Goal: Task Accomplishment & Management: Manage account settings

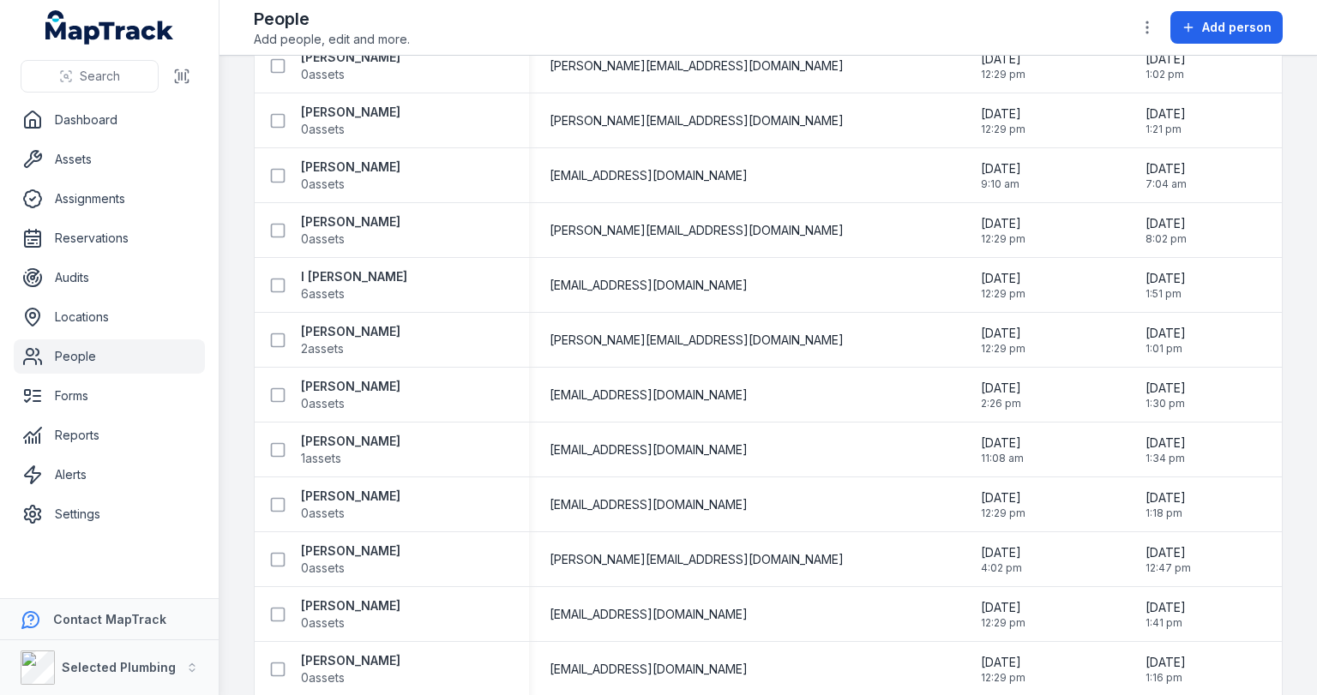
scroll to position [1990, 0]
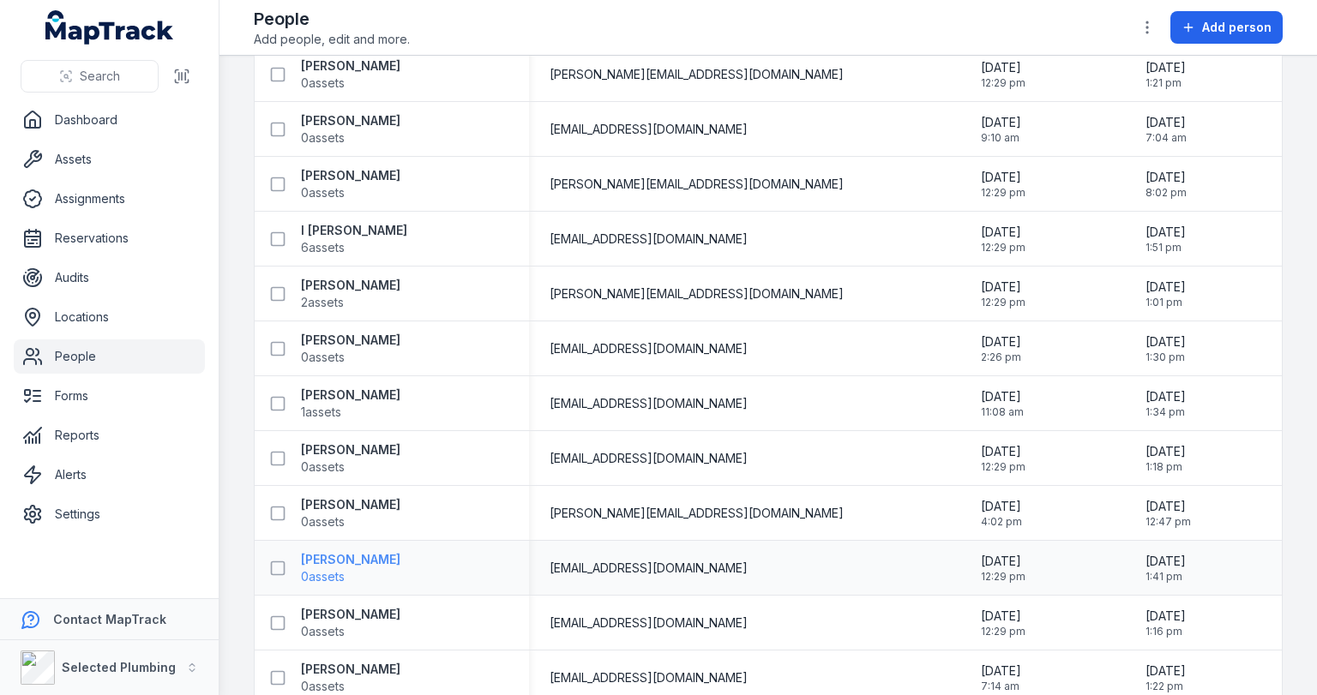
click at [319, 556] on strong "[PERSON_NAME]" at bounding box center [350, 559] width 99 height 17
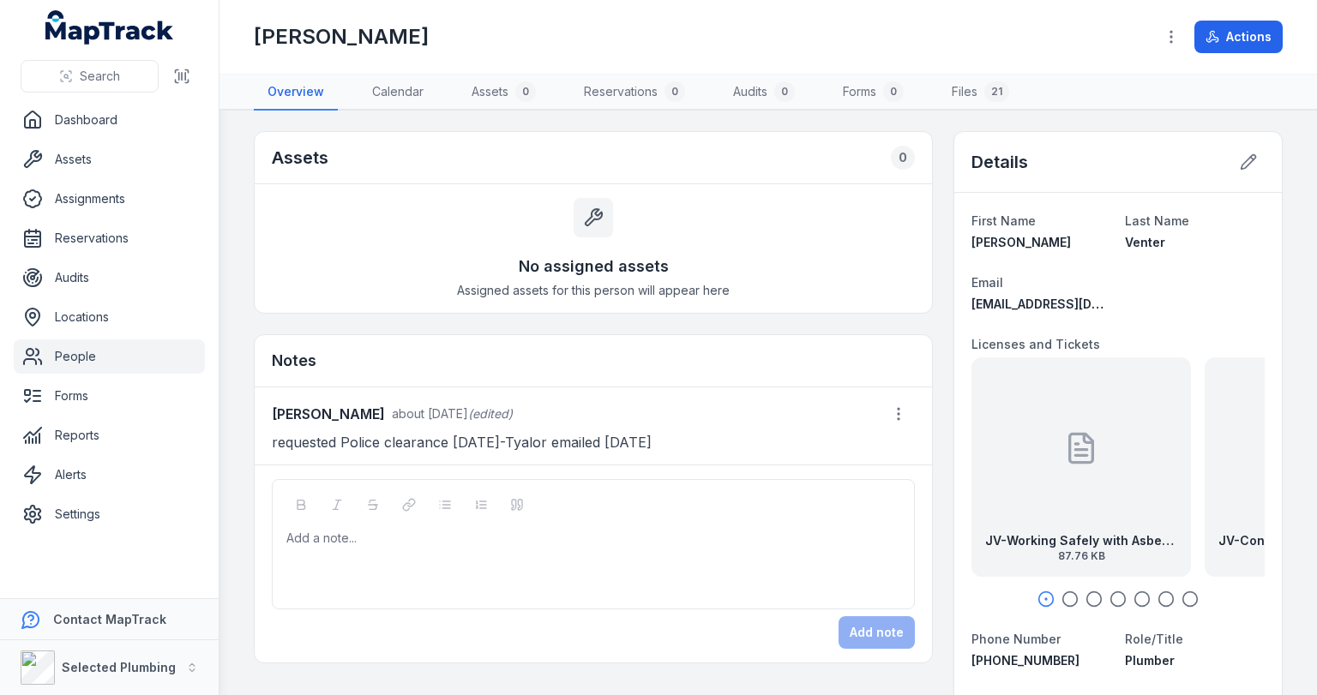
click at [1063, 599] on icon "button" at bounding box center [1070, 599] width 17 height 17
click at [1087, 598] on icon "button" at bounding box center [1094, 599] width 17 height 17
click at [1110, 597] on icon "button" at bounding box center [1118, 599] width 17 height 17
click at [1134, 596] on icon "button" at bounding box center [1142, 599] width 17 height 17
click at [1158, 593] on icon "button" at bounding box center [1166, 599] width 17 height 17
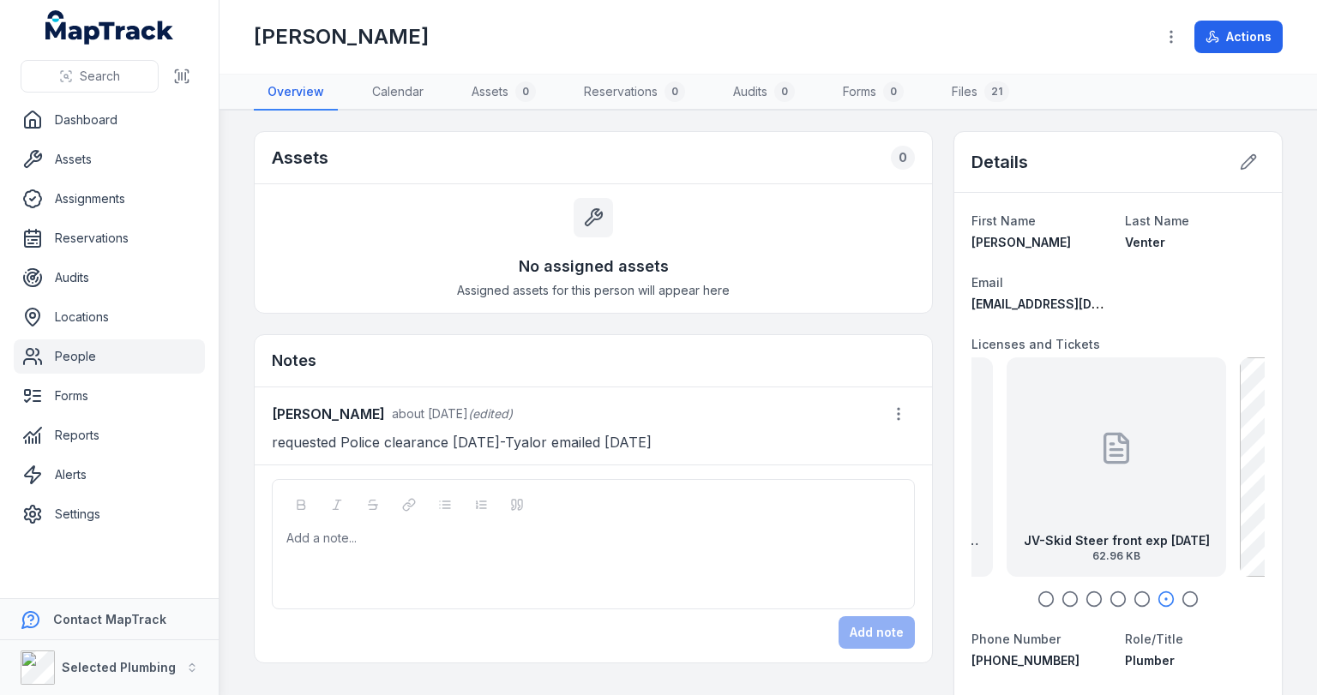
click at [1182, 594] on icon "button" at bounding box center [1190, 599] width 17 height 17
click at [1038, 597] on icon "button" at bounding box center [1046, 599] width 17 height 17
click at [1062, 593] on icon "button" at bounding box center [1070, 599] width 17 height 17
click at [1086, 594] on icon "button" at bounding box center [1094, 599] width 17 height 17
click at [1110, 594] on icon "button" at bounding box center [1118, 599] width 17 height 17
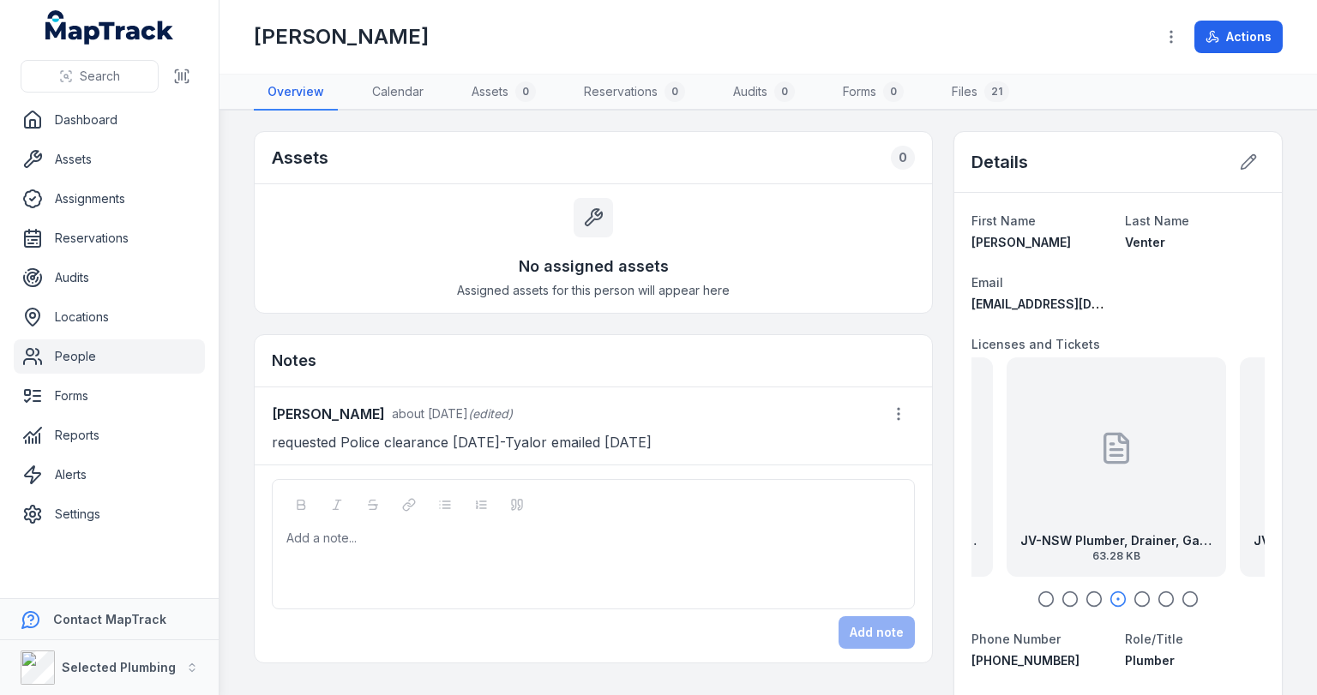
click at [1111, 473] on div at bounding box center [1116, 448] width 34 height 154
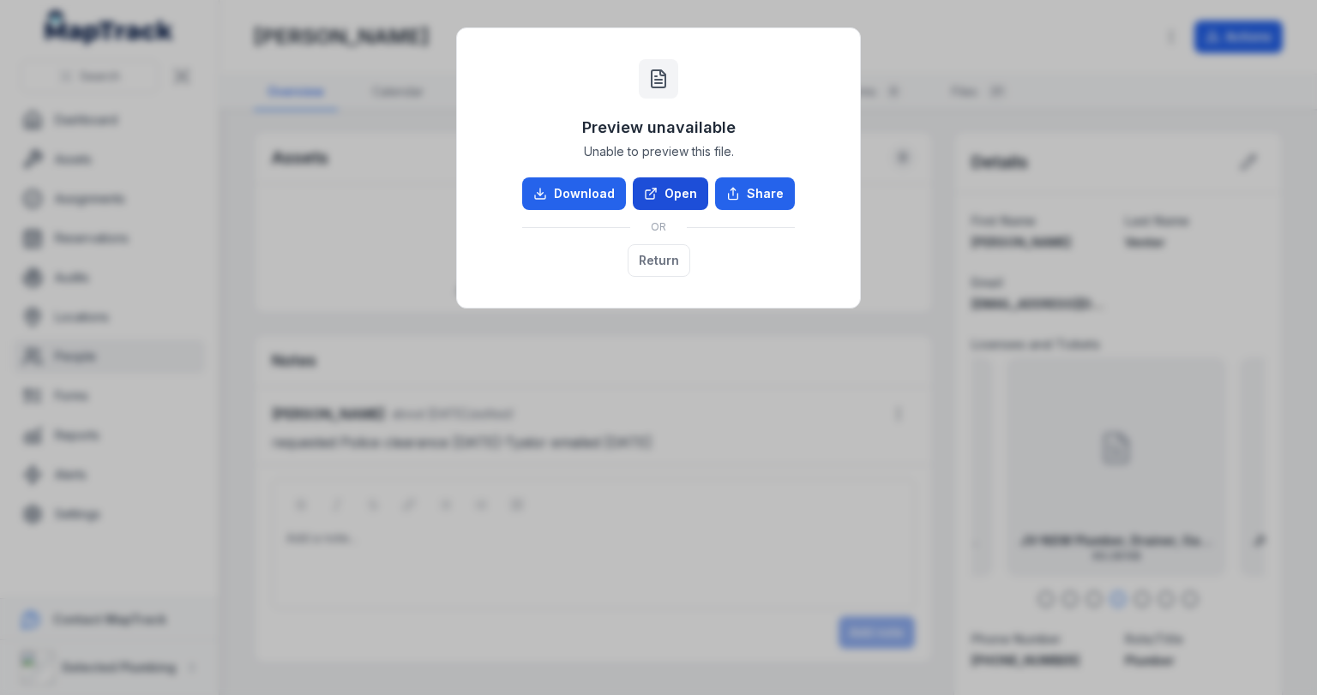
click at [652, 192] on icon at bounding box center [651, 194] width 14 height 14
click at [646, 256] on button "Return" at bounding box center [659, 260] width 63 height 33
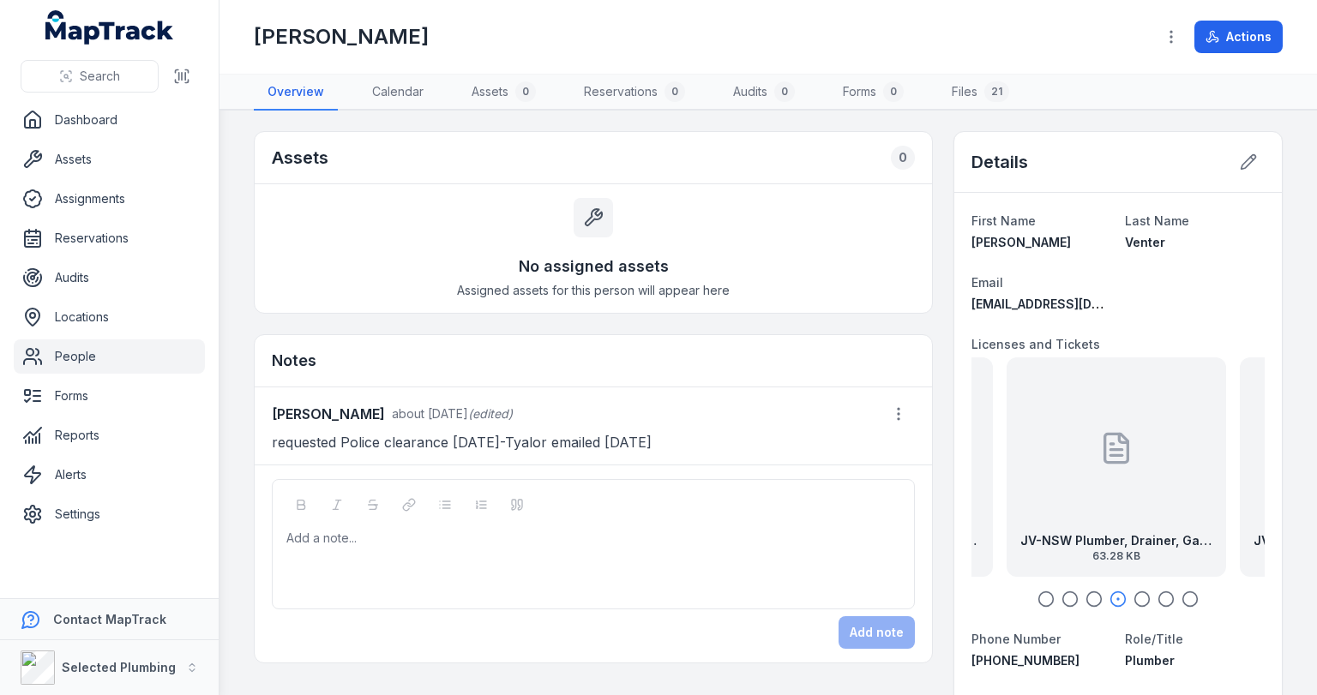
click at [69, 350] on link "People" at bounding box center [109, 357] width 191 height 34
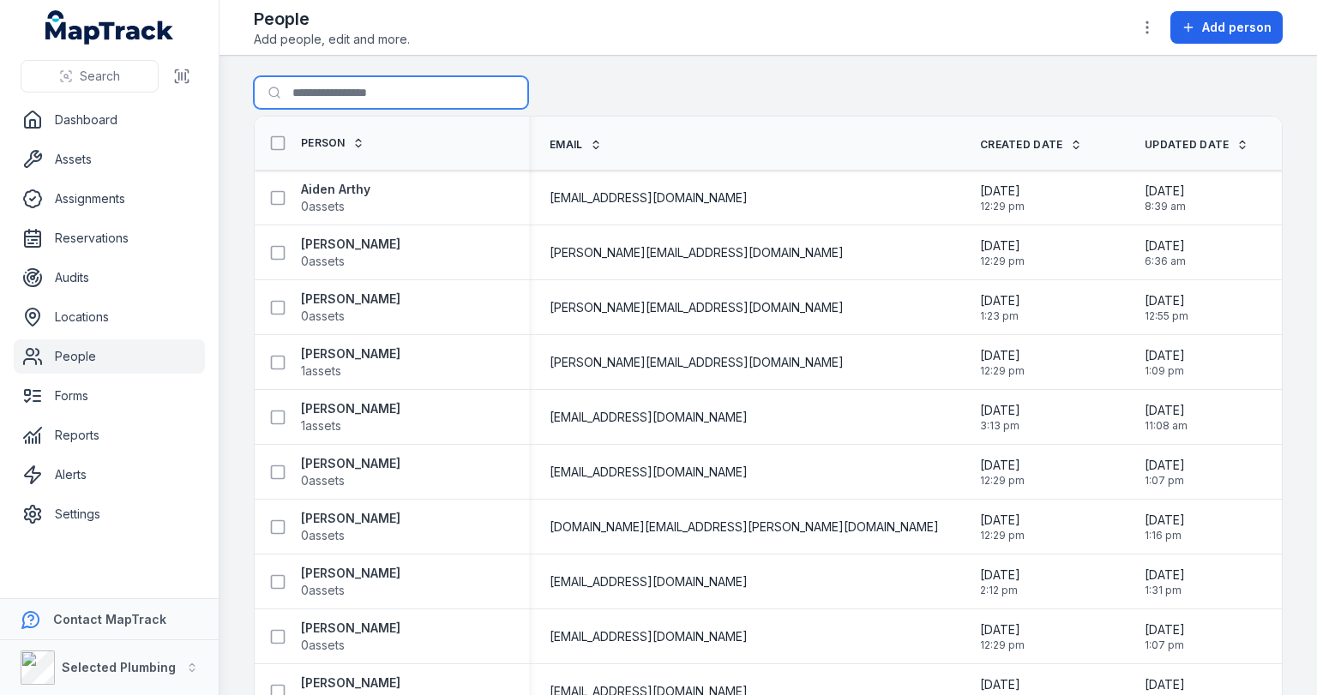
click at [350, 98] on input "Search for people" at bounding box center [391, 92] width 274 height 33
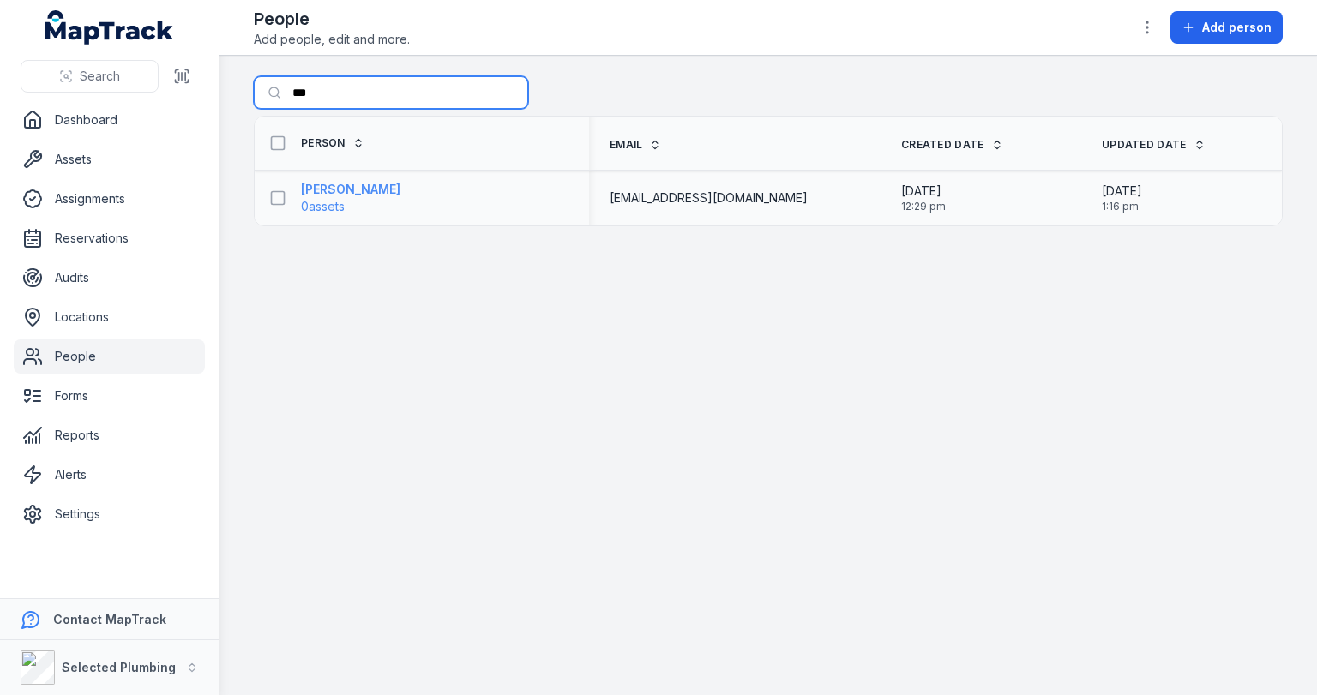
type input "***"
click at [360, 194] on strong "[PERSON_NAME]" at bounding box center [350, 189] width 99 height 17
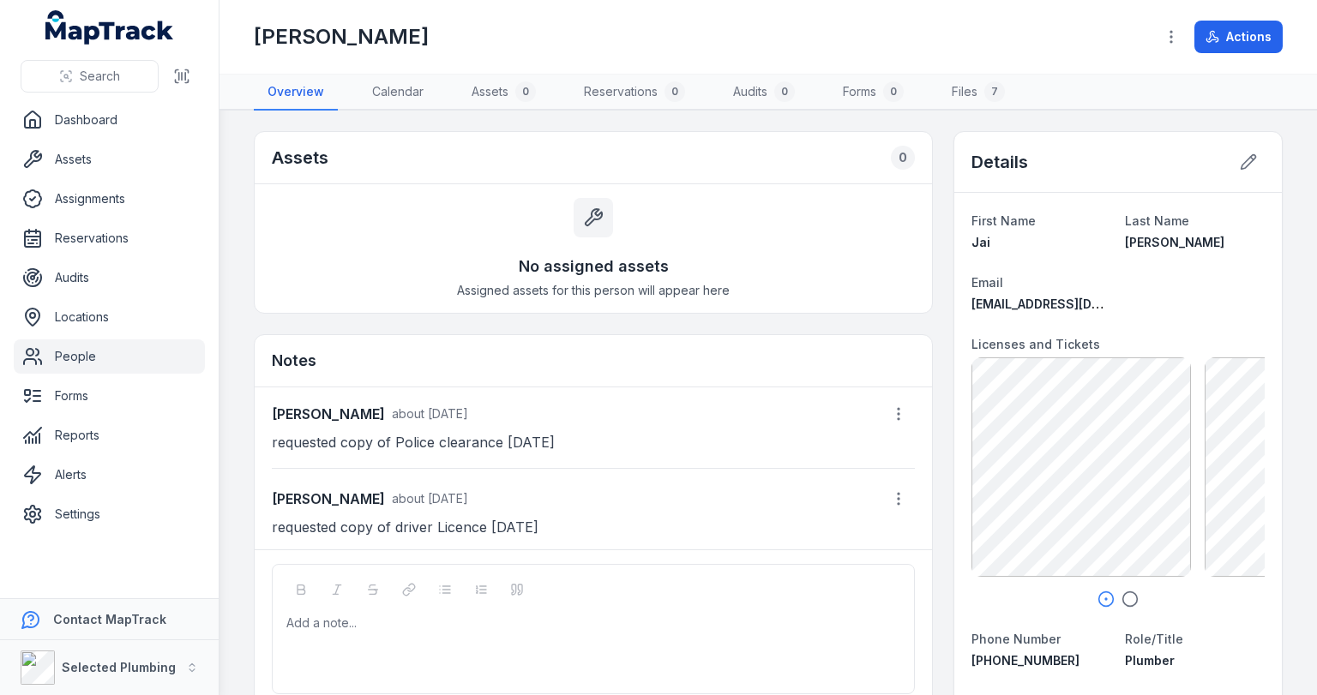
click at [1122, 593] on icon "button" at bounding box center [1130, 599] width 17 height 17
click at [78, 358] on link "People" at bounding box center [109, 357] width 191 height 34
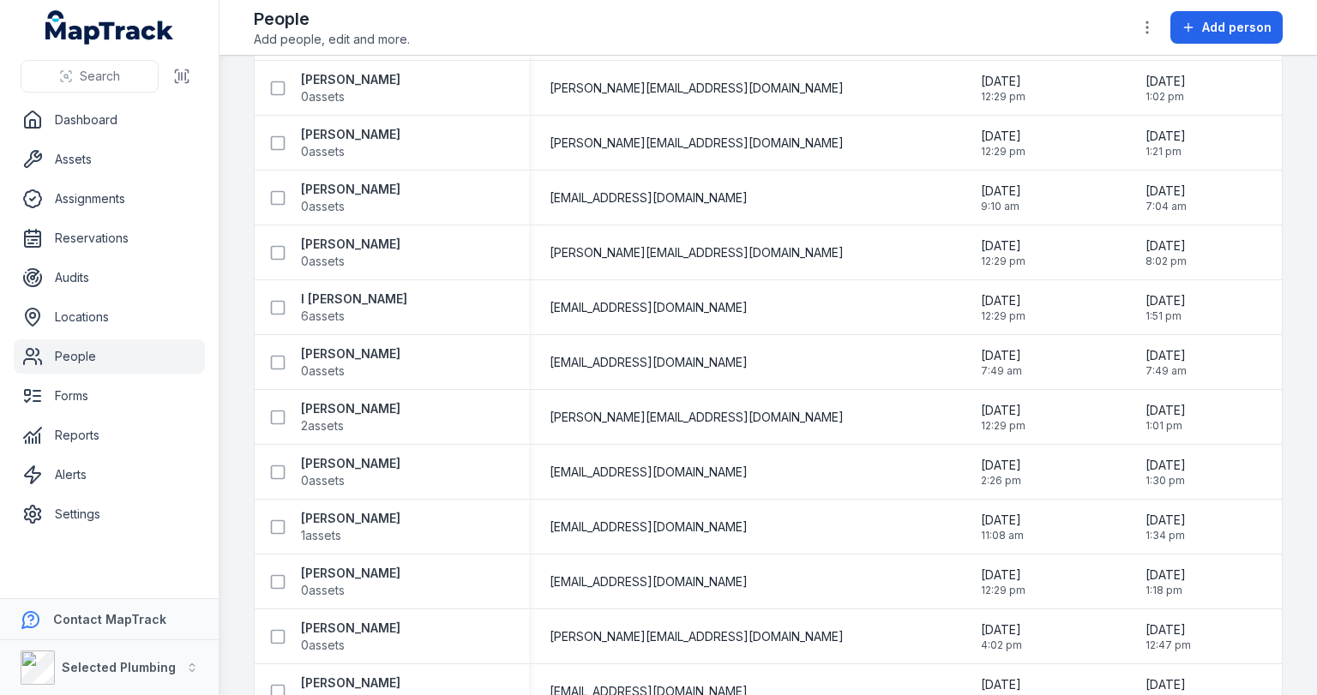
scroll to position [2058, 0]
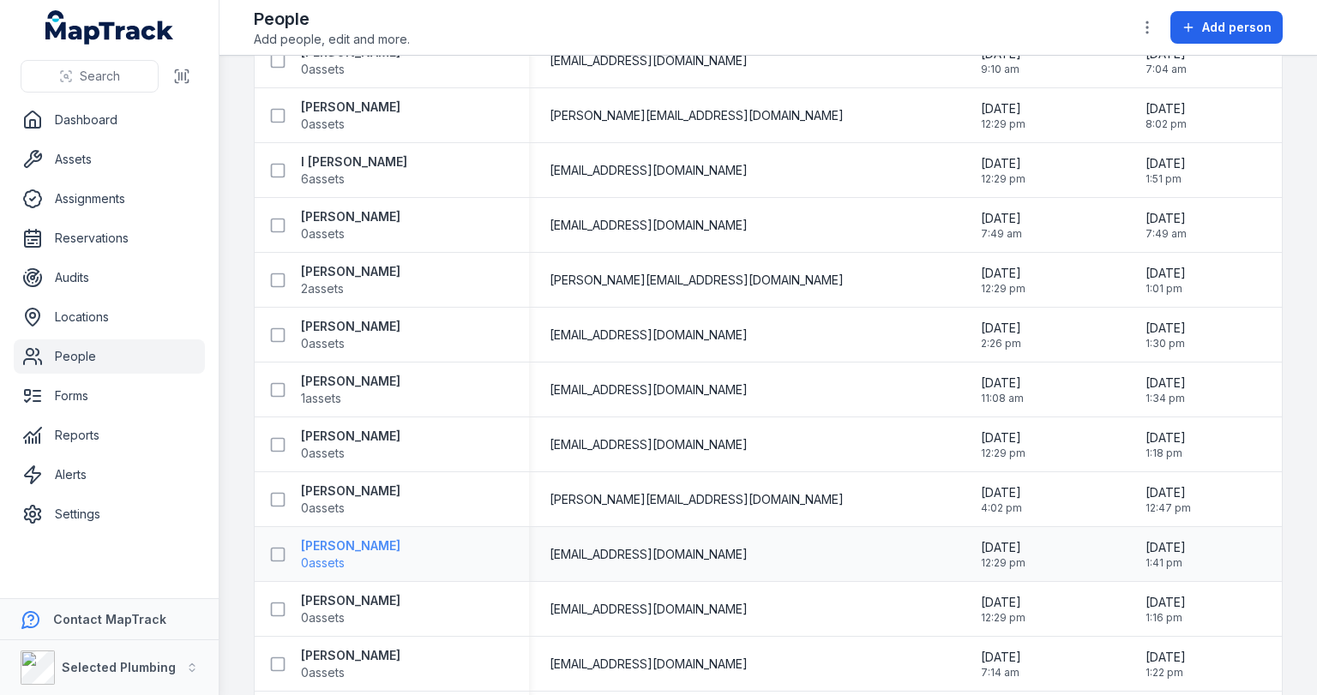
click at [370, 551] on strong "[PERSON_NAME]" at bounding box center [350, 546] width 99 height 17
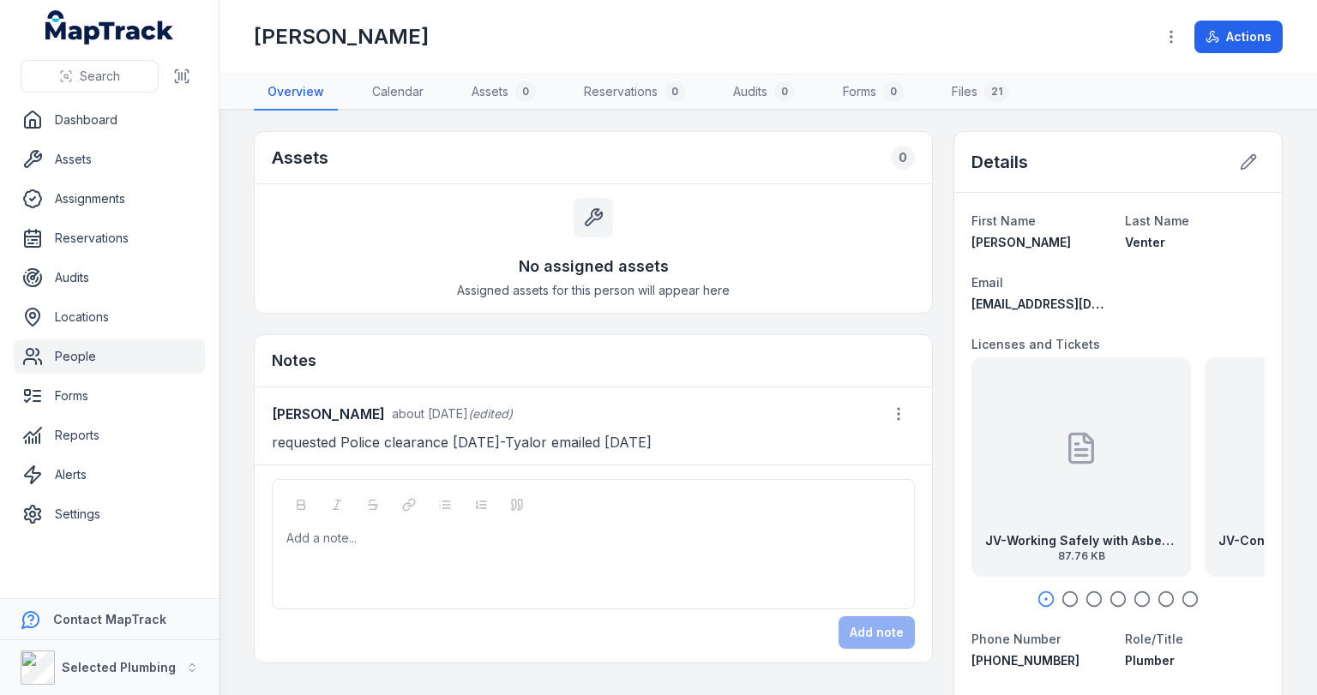
click at [275, 208] on div "No assigned assets Assigned assets for this person will appear here" at bounding box center [593, 248] width 677 height 129
click at [358, 521] on div "Add a note..." at bounding box center [593, 544] width 643 height 130
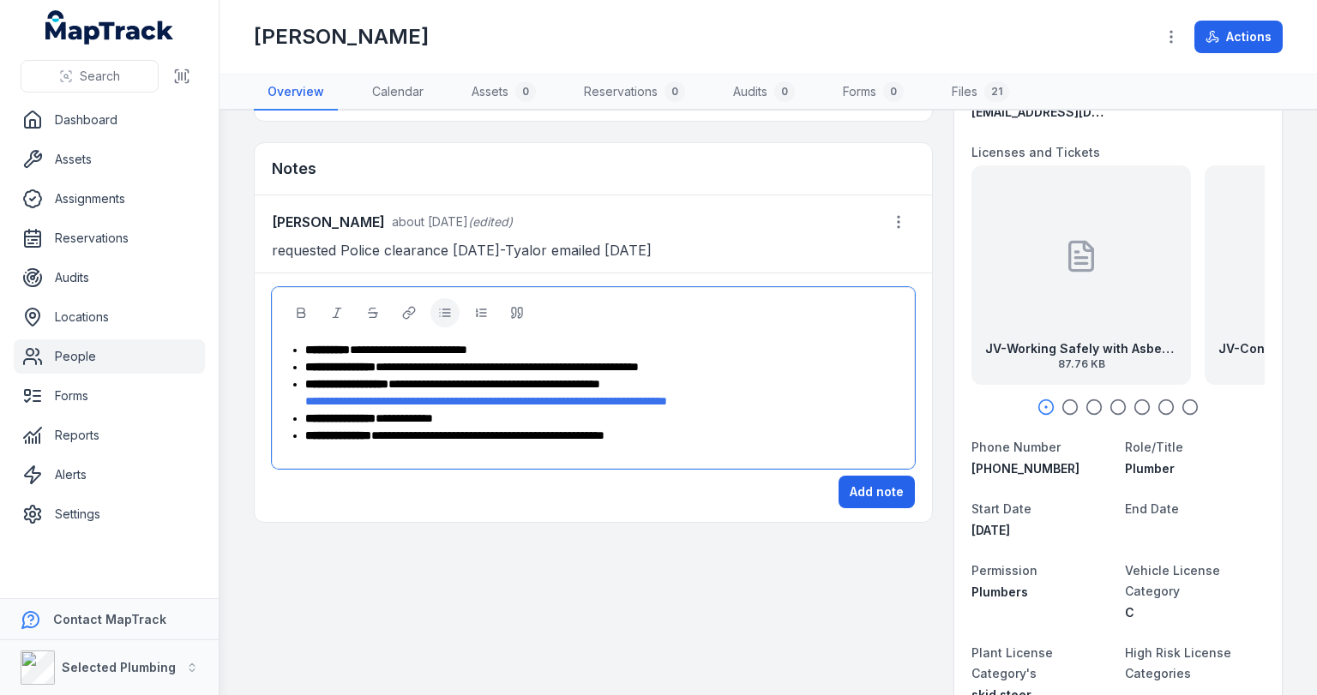
scroll to position [206, 0]
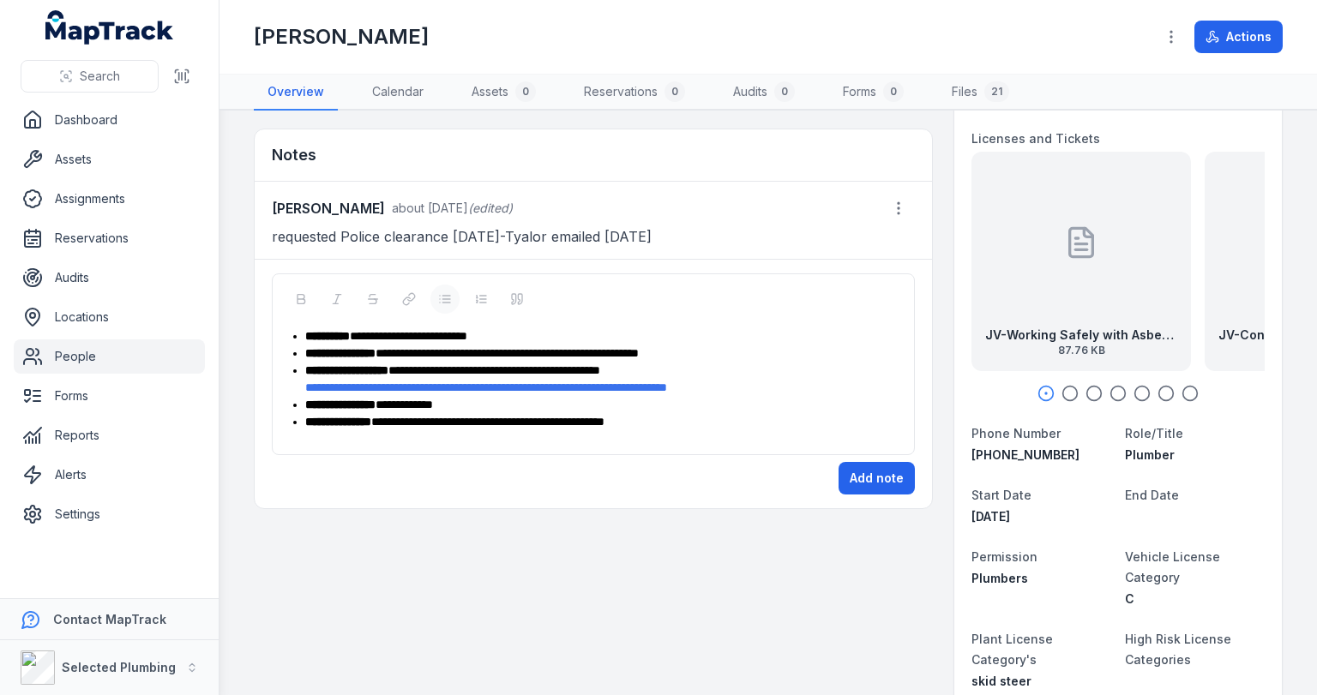
click at [335, 437] on div "**********" at bounding box center [593, 365] width 643 height 182
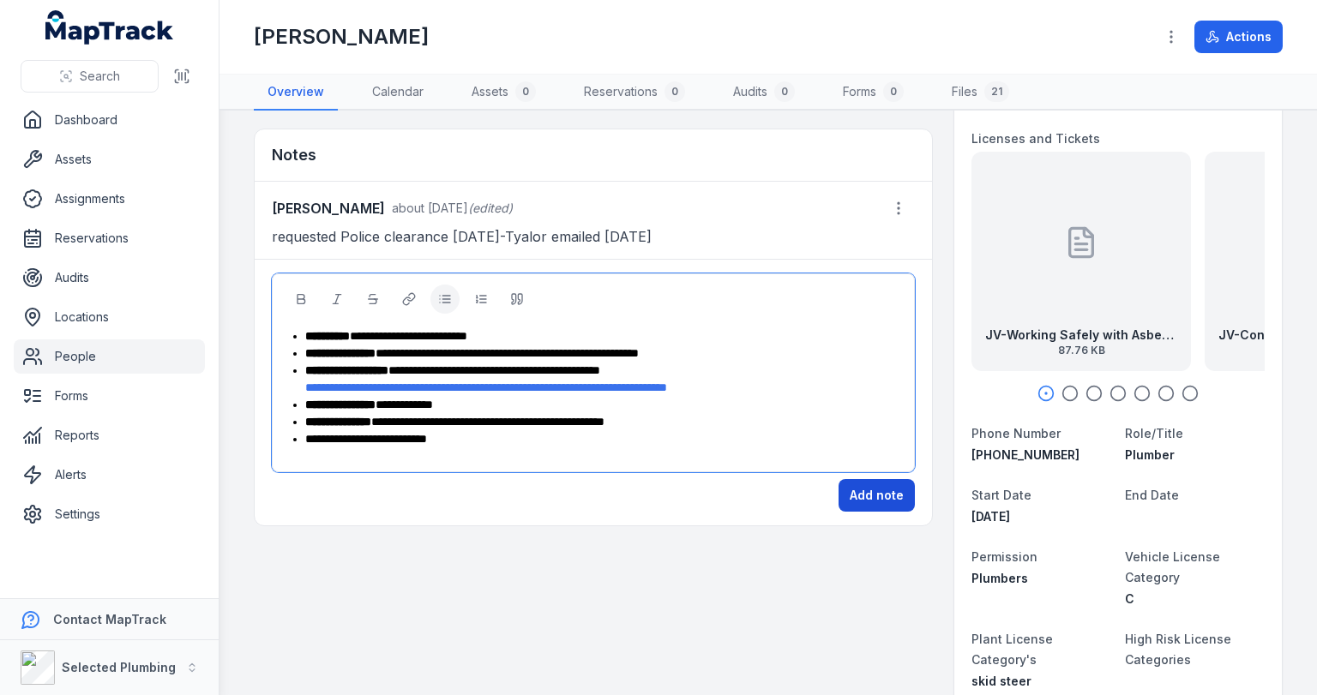
click at [875, 494] on button "Add note" at bounding box center [877, 495] width 76 height 33
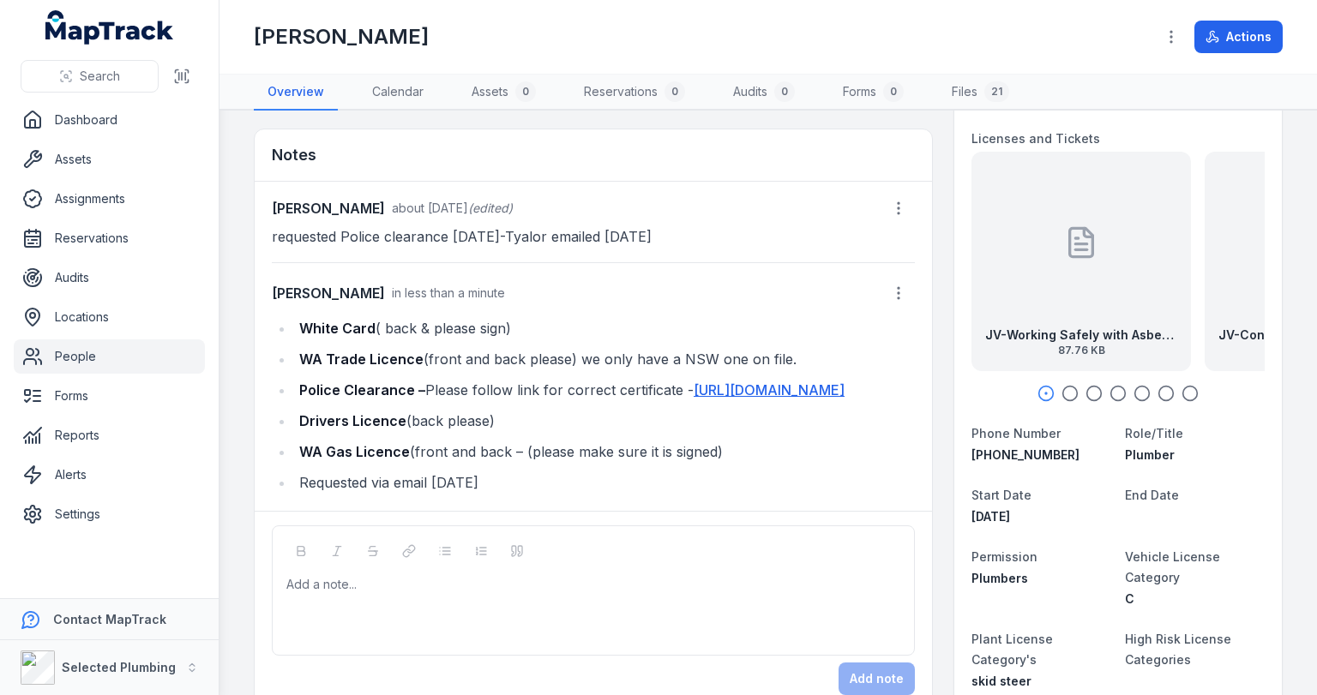
scroll to position [24, 0]
click at [57, 341] on link "People" at bounding box center [109, 357] width 191 height 34
click at [79, 357] on link "People" at bounding box center [109, 357] width 191 height 34
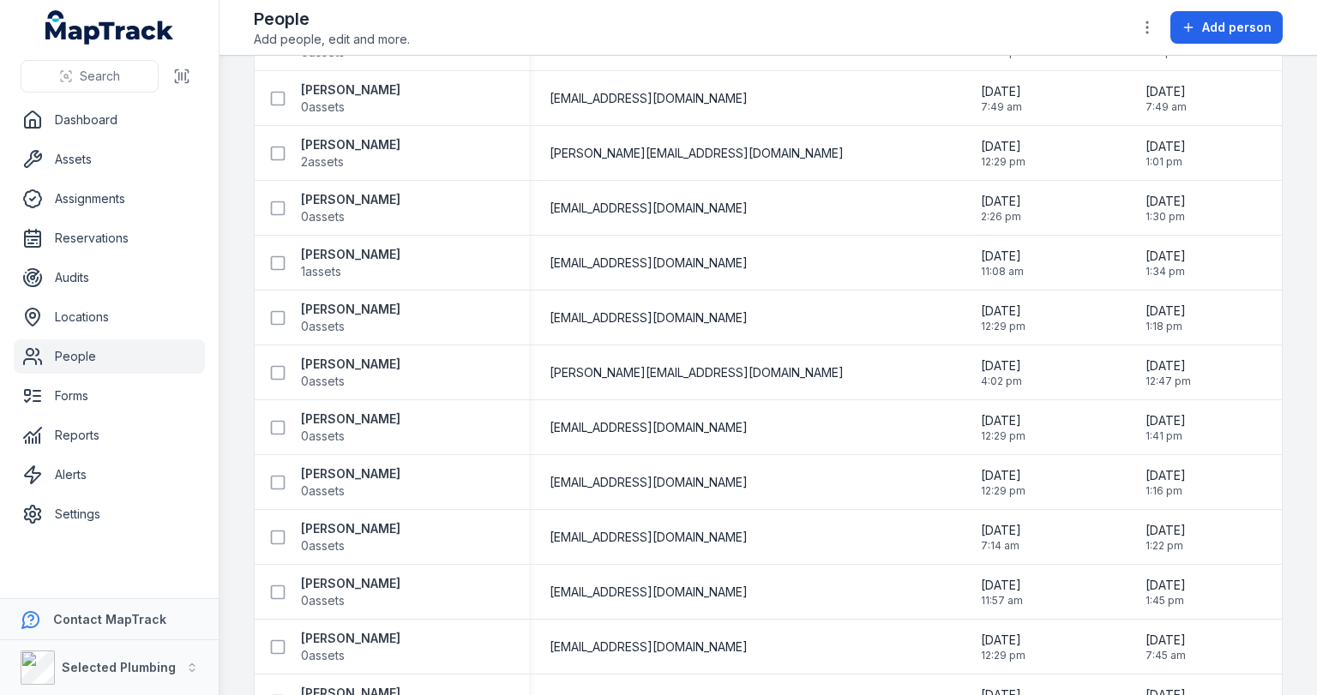
scroll to position [2195, 0]
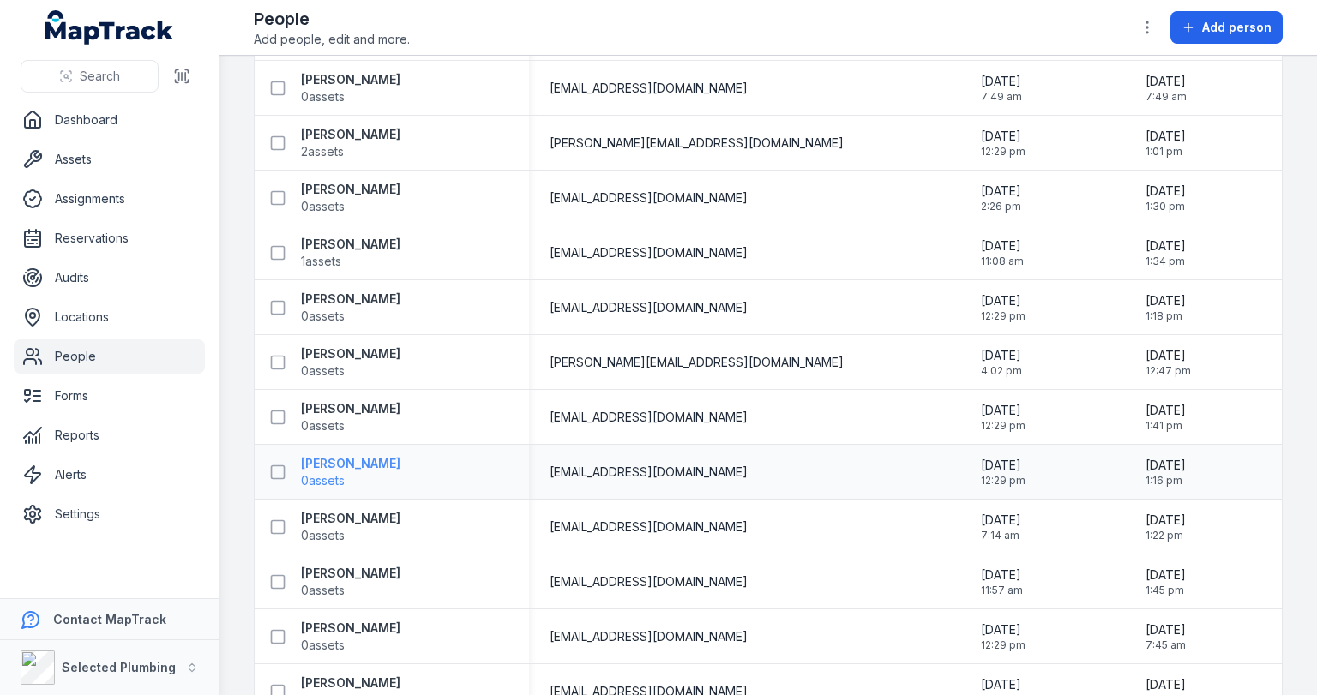
click at [400, 458] on strong "[PERSON_NAME]" at bounding box center [350, 463] width 99 height 17
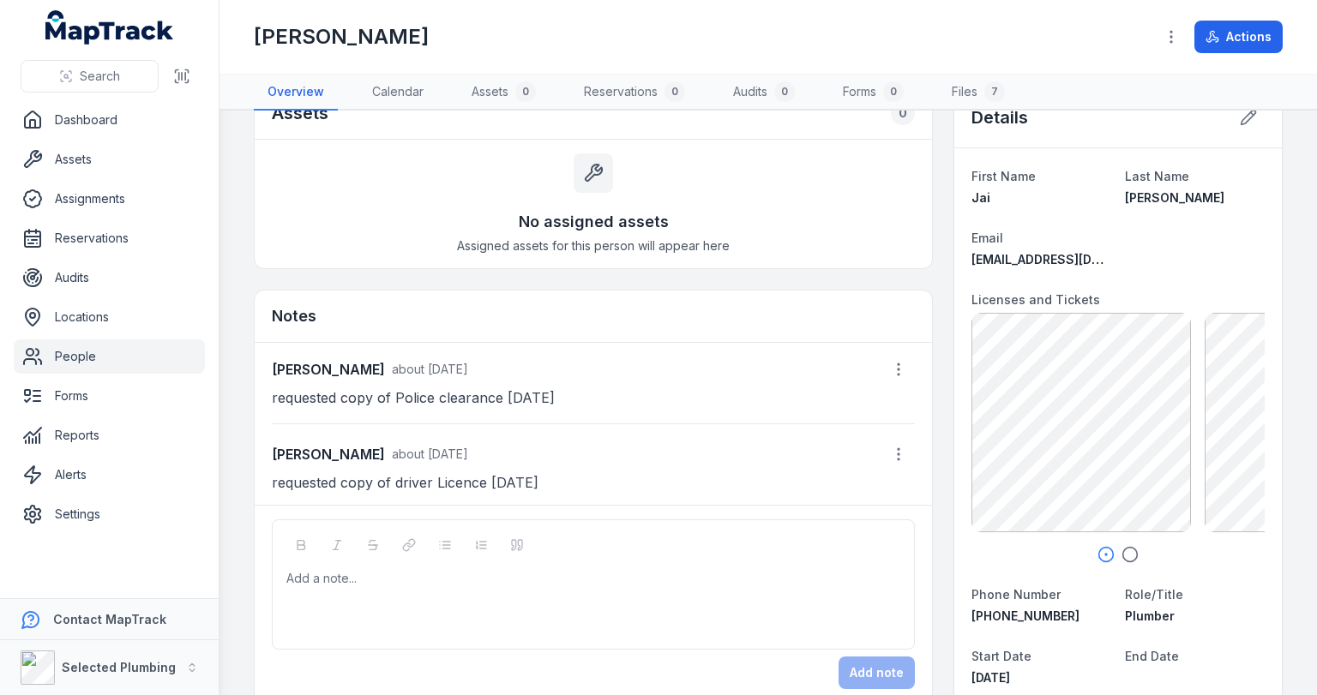
scroll to position [69, 0]
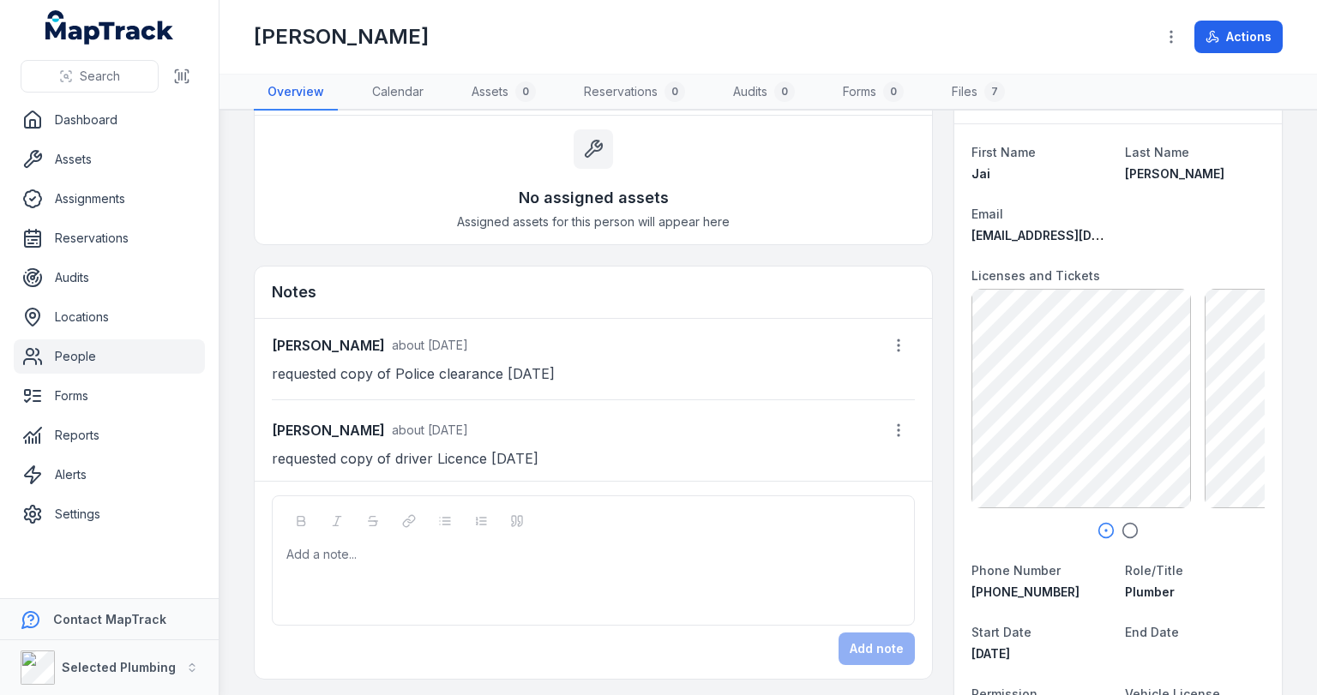
click at [302, 569] on div "Add a note..." at bounding box center [593, 580] width 614 height 69
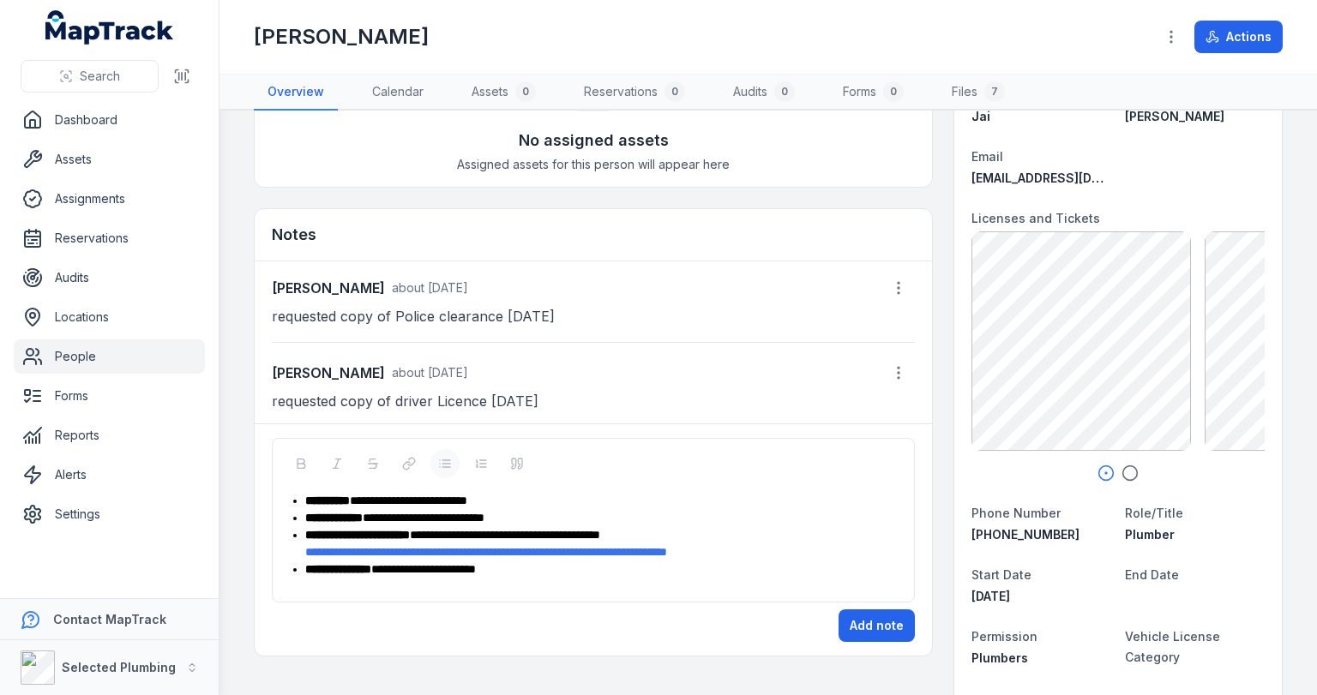
scroll to position [209, 0]
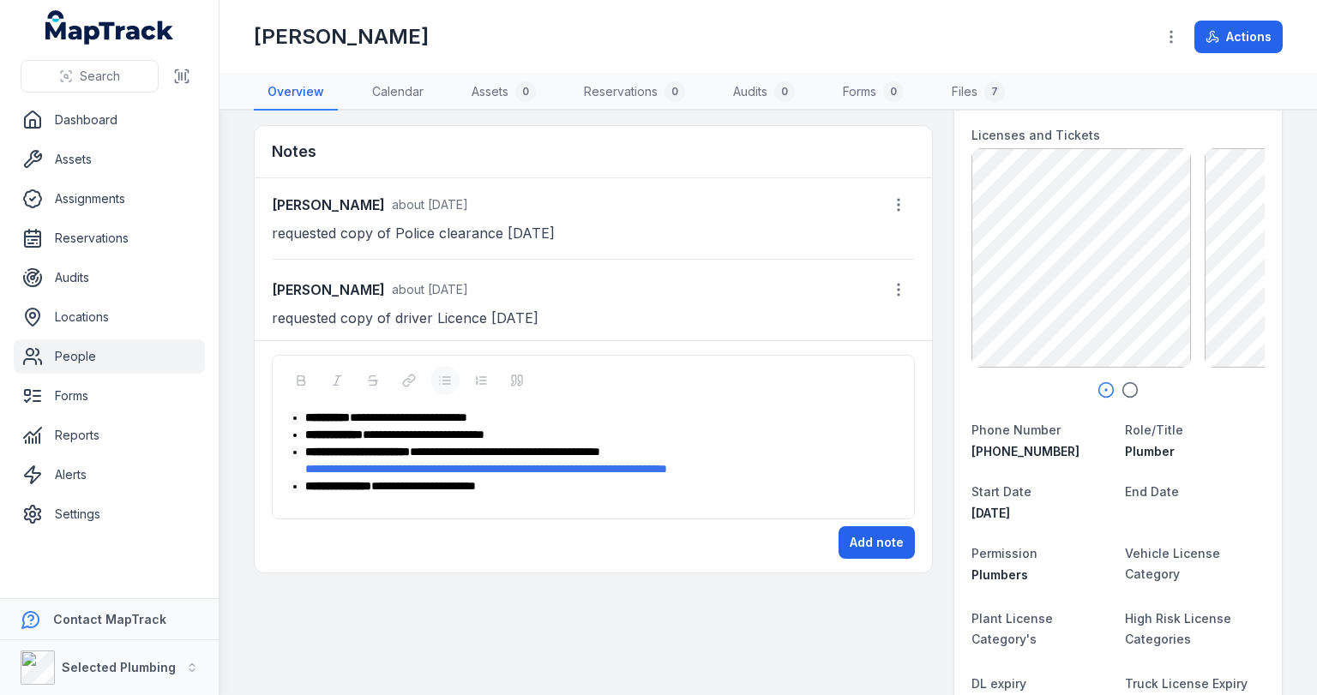
click at [521, 485] on div "**********" at bounding box center [602, 486] width 595 height 17
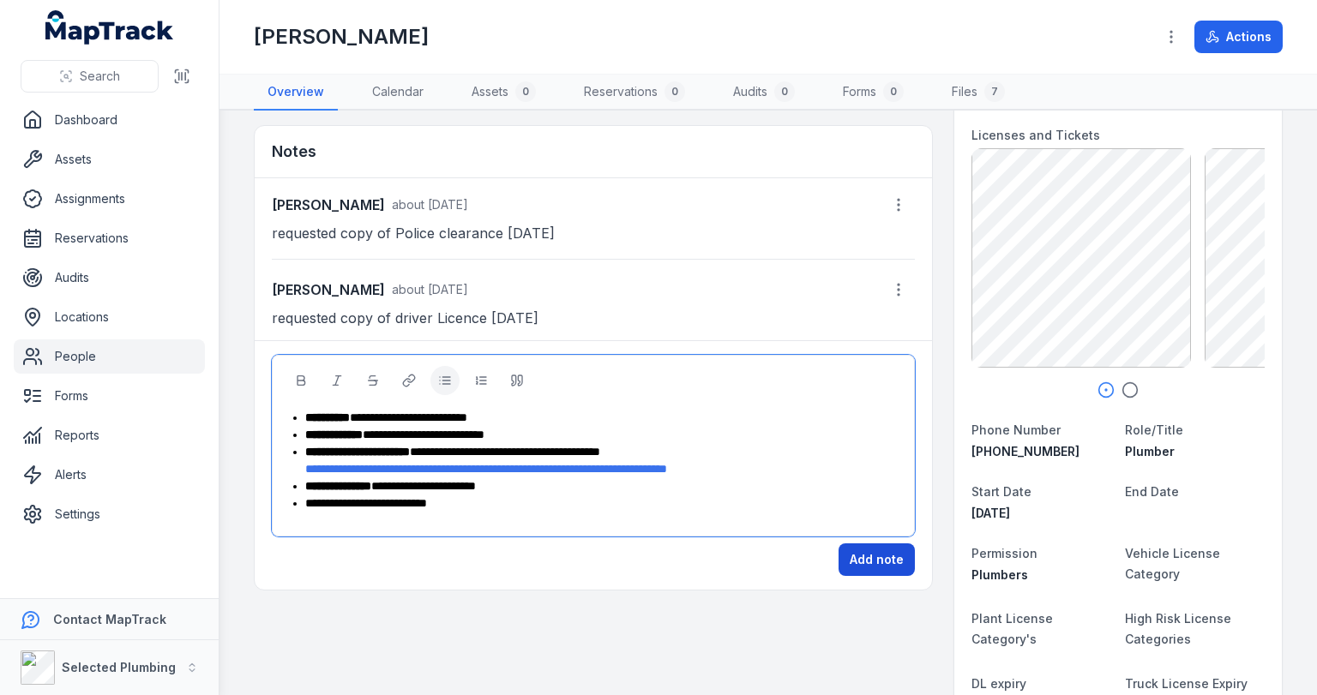
click at [841, 549] on button "Add note" at bounding box center [877, 560] width 76 height 33
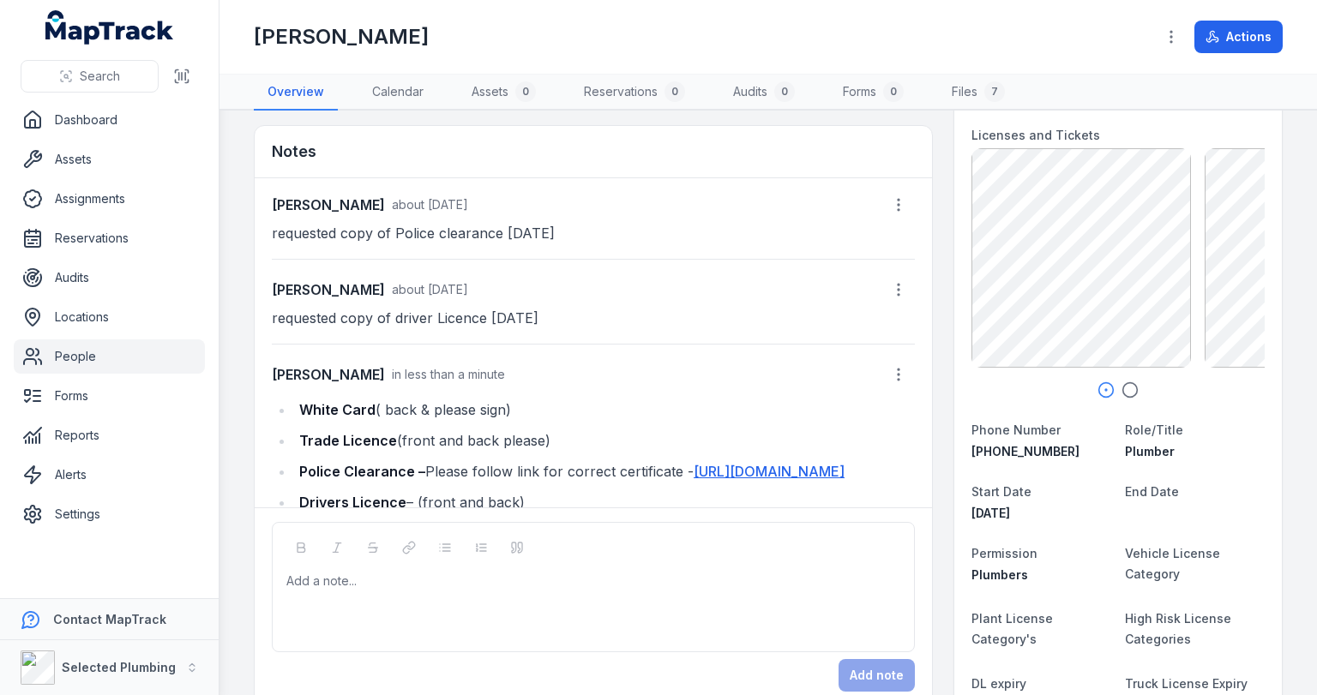
scroll to position [77, 0]
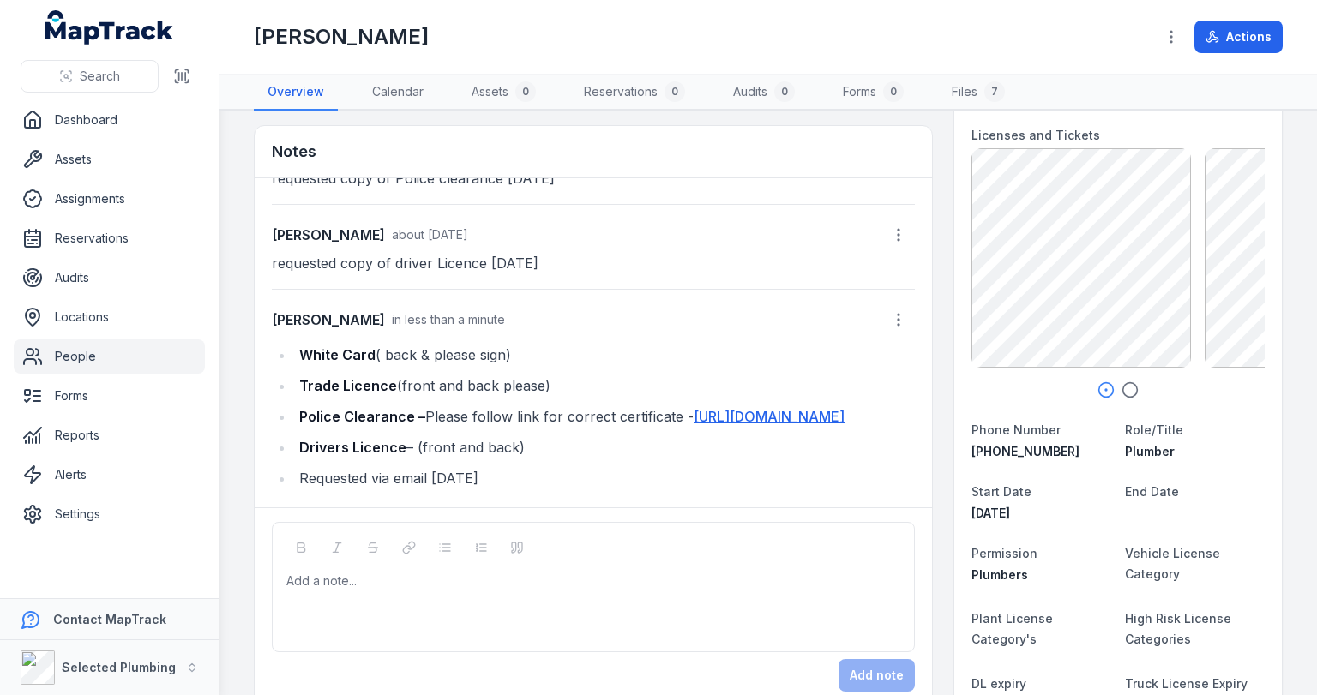
click at [76, 362] on link "People" at bounding box center [109, 357] width 191 height 34
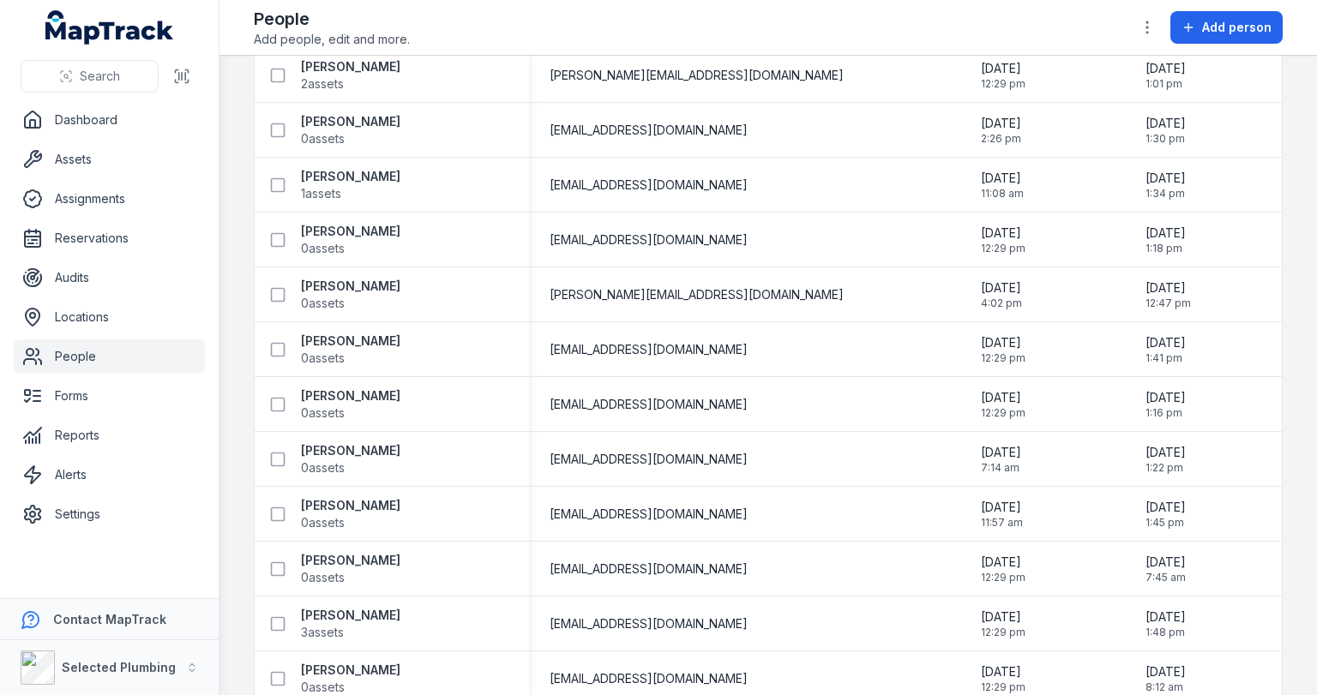
scroll to position [2264, 0]
click at [355, 450] on strong "[PERSON_NAME]" at bounding box center [350, 450] width 99 height 17
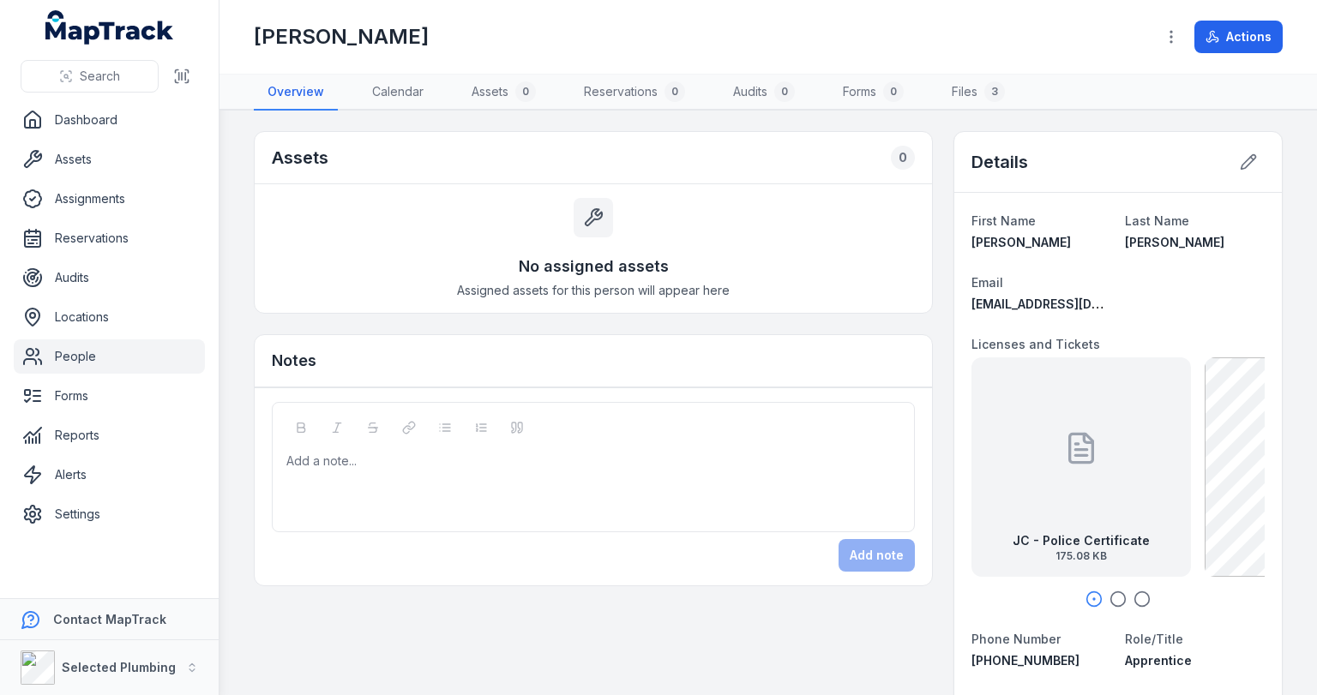
click at [1111, 593] on icon "button" at bounding box center [1118, 599] width 17 height 17
click at [1134, 593] on icon "button" at bounding box center [1142, 599] width 17 height 17
click at [1157, 458] on icon at bounding box center [1152, 448] width 23 height 28
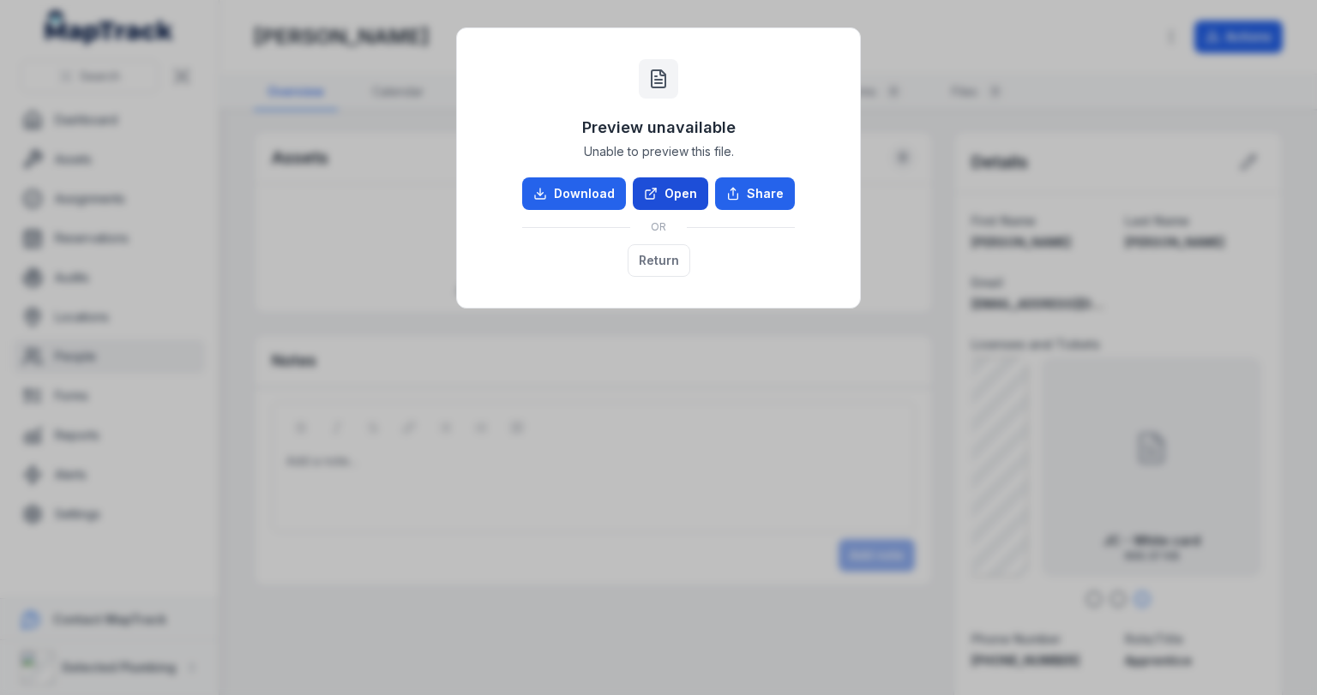
click at [683, 189] on link "Open" at bounding box center [670, 194] width 75 height 33
click at [654, 262] on button "Return" at bounding box center [659, 260] width 63 height 33
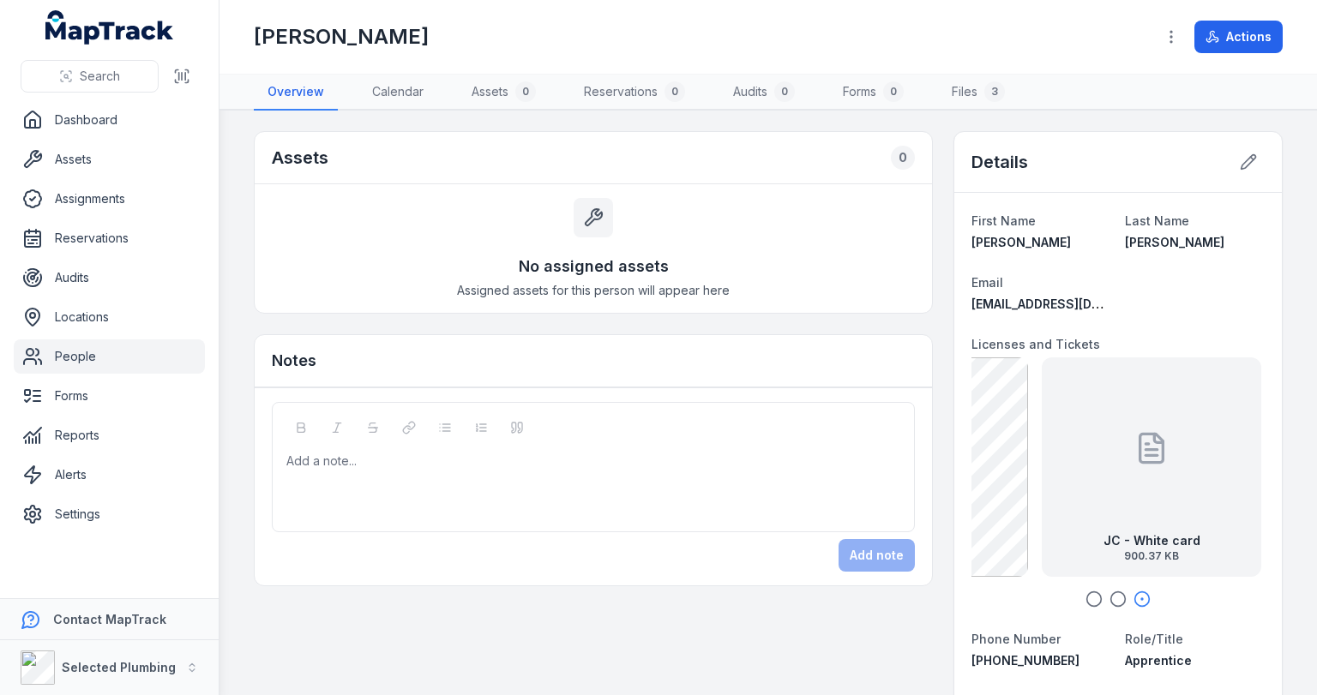
click at [1087, 599] on icon "button" at bounding box center [1094, 599] width 17 height 17
click at [1110, 598] on icon "button" at bounding box center [1118, 599] width 17 height 17
click at [1141, 593] on icon "button" at bounding box center [1142, 599] width 17 height 17
click at [424, 453] on div at bounding box center [593, 461] width 613 height 17
click at [494, 485] on div "**********" at bounding box center [602, 481] width 595 height 17
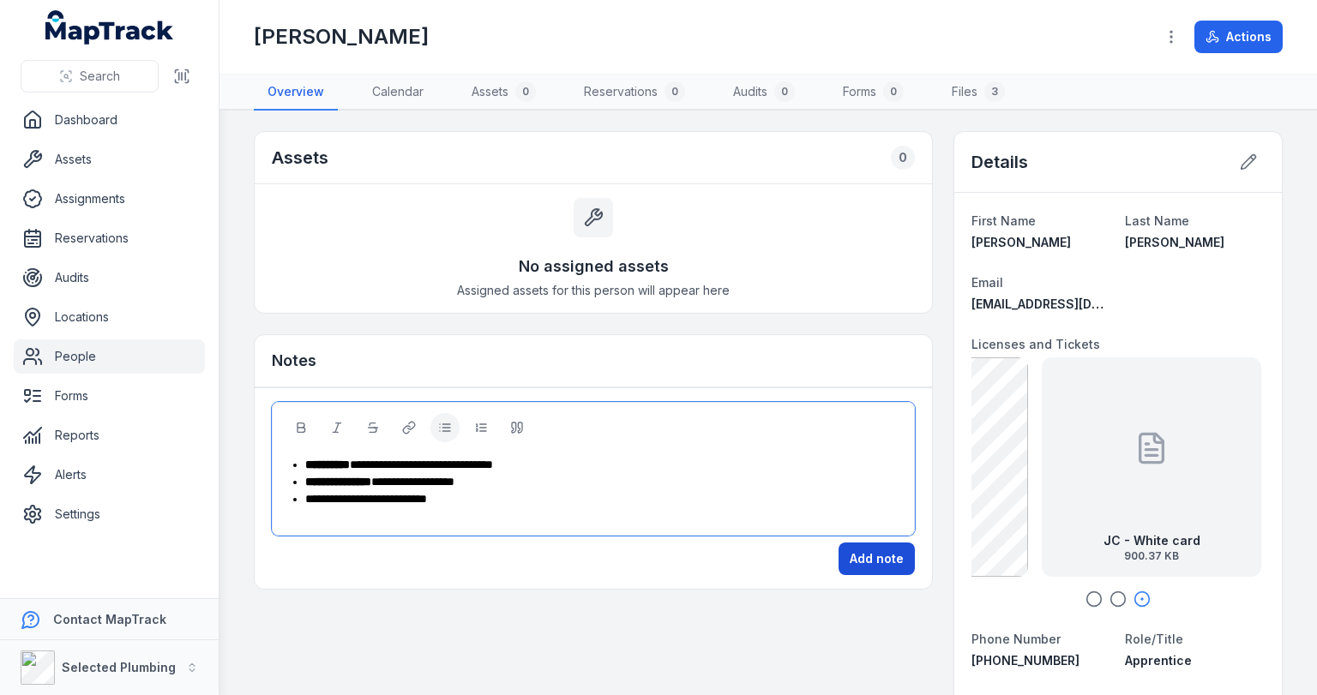
click at [854, 549] on button "Add note" at bounding box center [877, 559] width 76 height 33
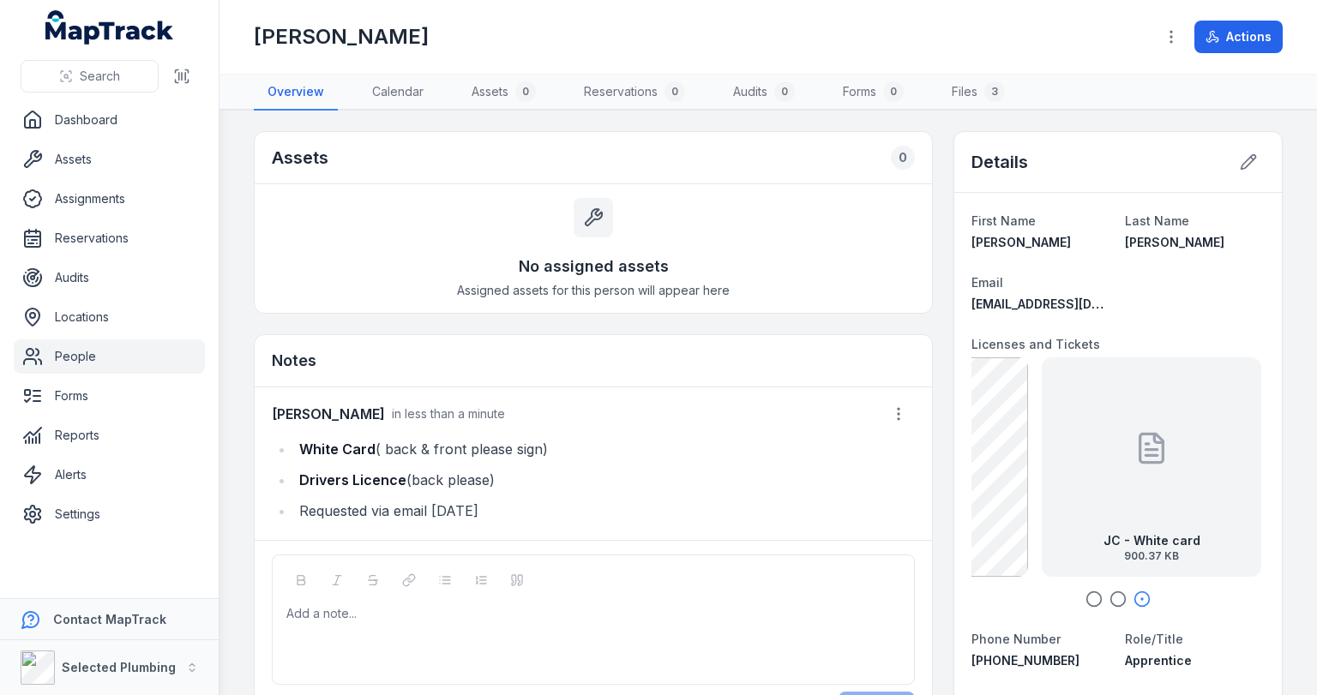
click at [75, 355] on link "People" at bounding box center [109, 357] width 191 height 34
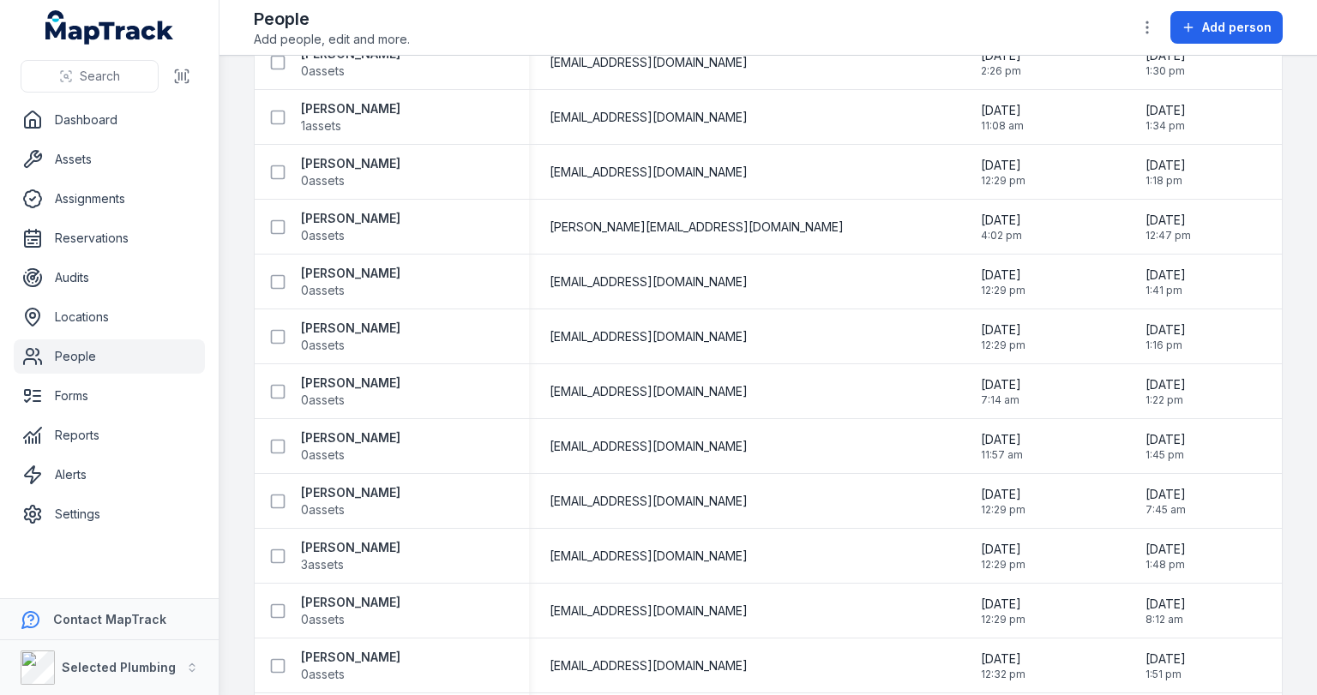
scroll to position [2401, 0]
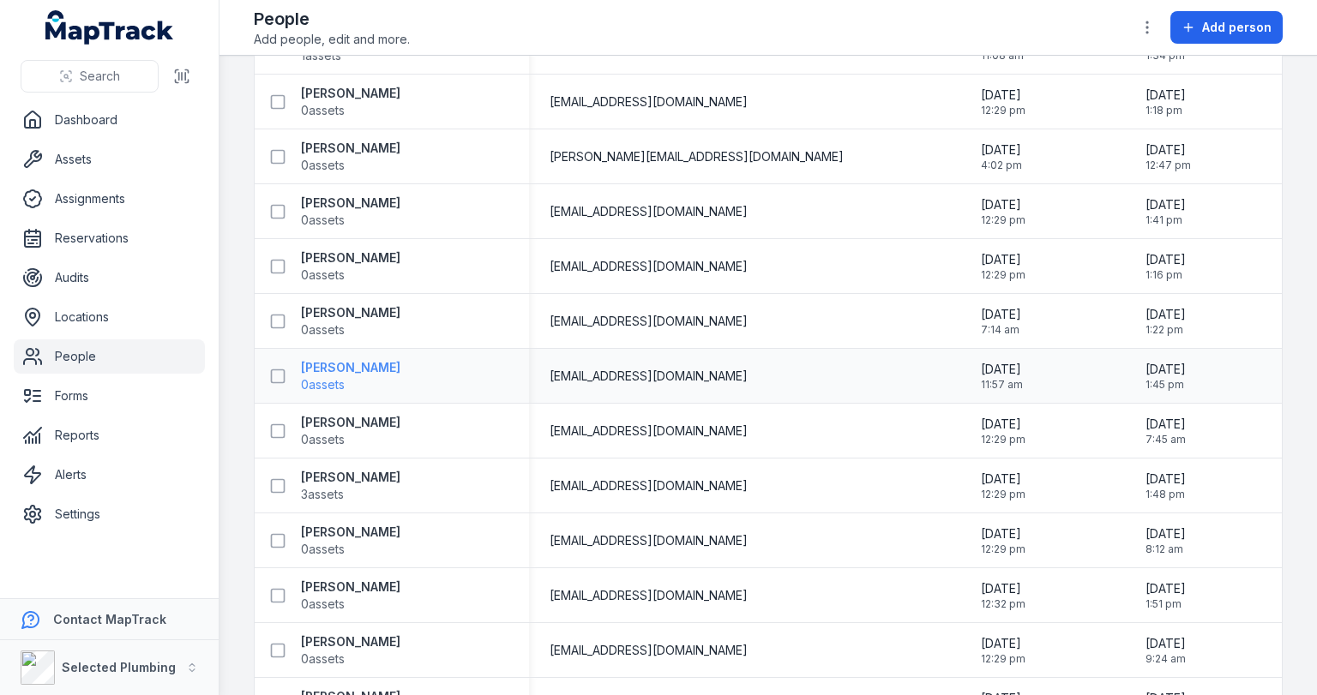
click at [368, 369] on strong "[PERSON_NAME]" at bounding box center [350, 367] width 99 height 17
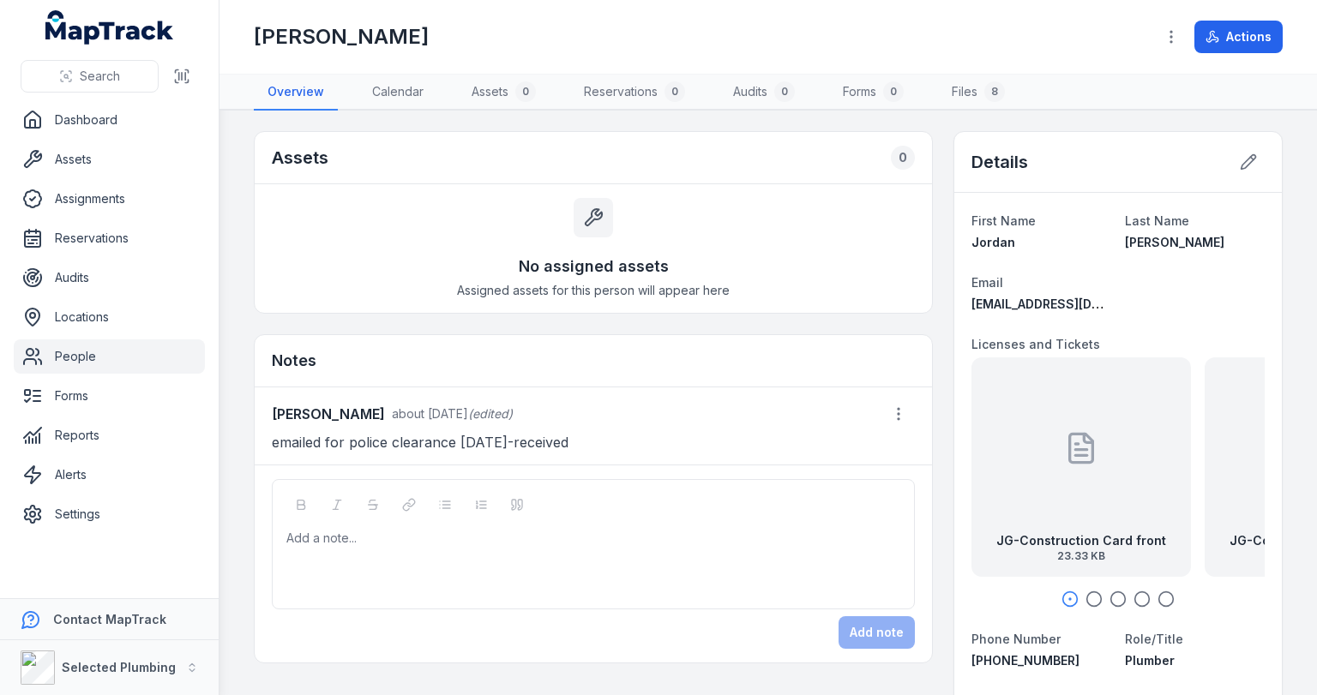
click at [1087, 599] on icon "button" at bounding box center [1094, 599] width 17 height 17
click at [1062, 598] on icon "button" at bounding box center [1070, 599] width 17 height 17
click at [1089, 599] on icon "button" at bounding box center [1094, 599] width 17 height 17
click at [1123, 445] on icon at bounding box center [1116, 448] width 34 height 34
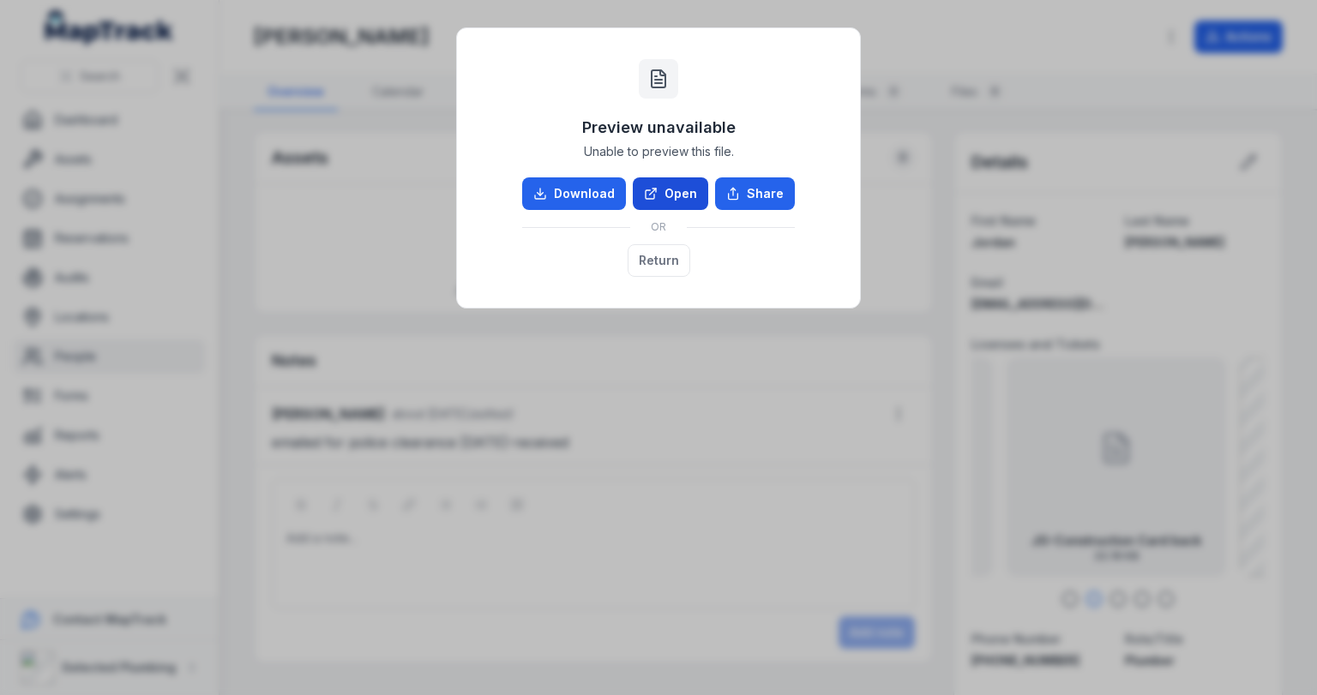
click at [684, 196] on link "Open" at bounding box center [670, 194] width 75 height 33
click at [652, 257] on button "Return" at bounding box center [659, 260] width 63 height 33
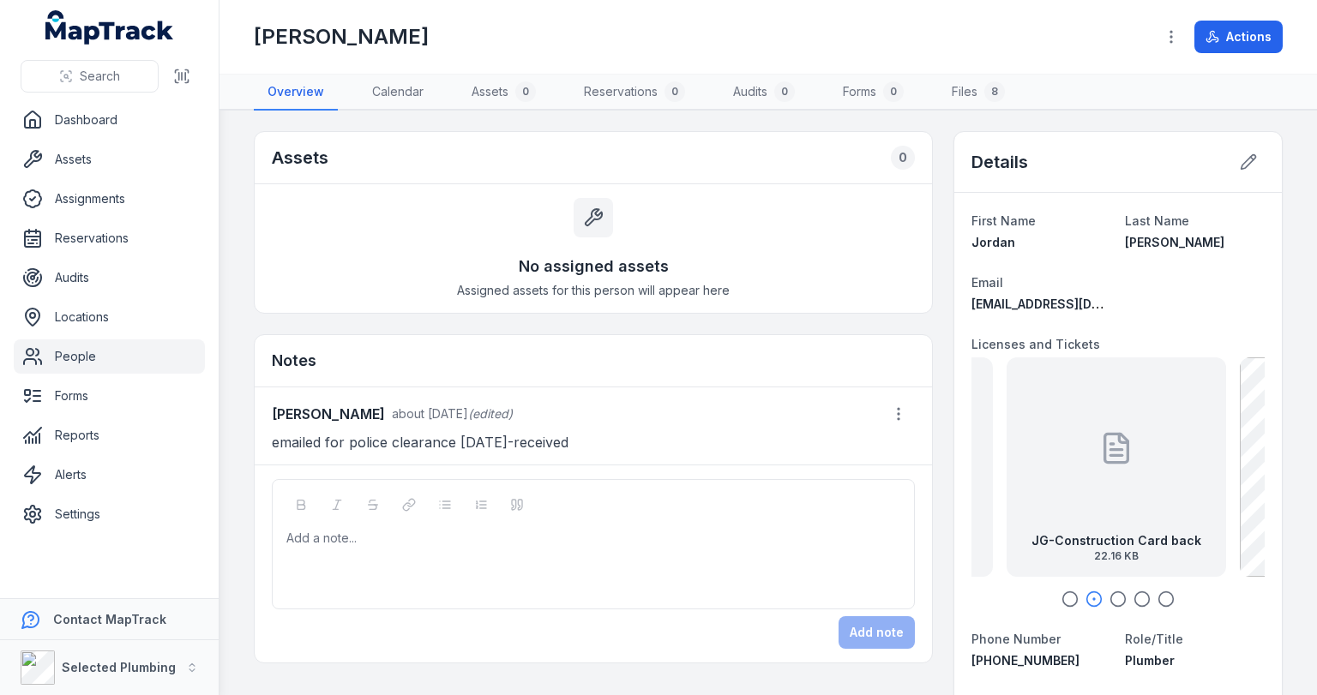
click at [1111, 594] on icon "button" at bounding box center [1118, 599] width 17 height 17
click at [1134, 599] on icon "button" at bounding box center [1142, 599] width 17 height 17
click at [1163, 597] on icon "button" at bounding box center [1166, 599] width 17 height 17
click at [442, 518] on div "Add a note..." at bounding box center [593, 544] width 643 height 130
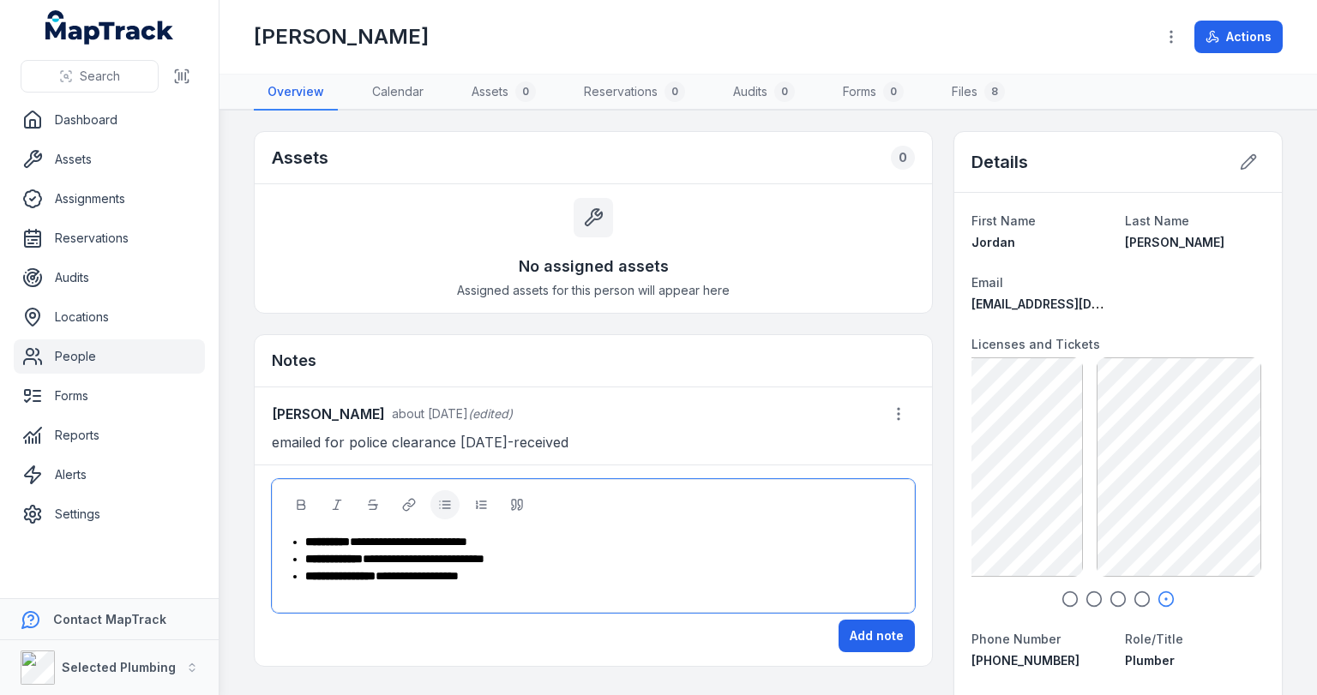
click at [499, 577] on div "**********" at bounding box center [602, 576] width 595 height 17
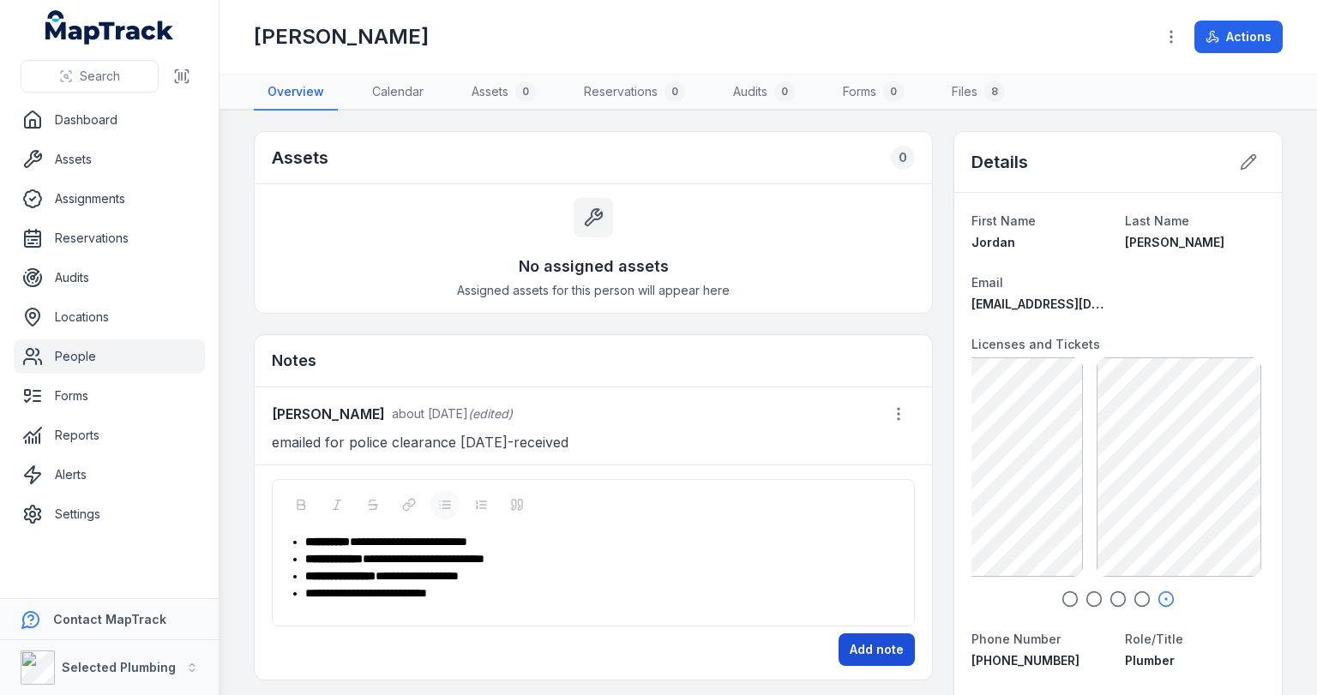
click at [850, 641] on button "Add note" at bounding box center [877, 650] width 76 height 33
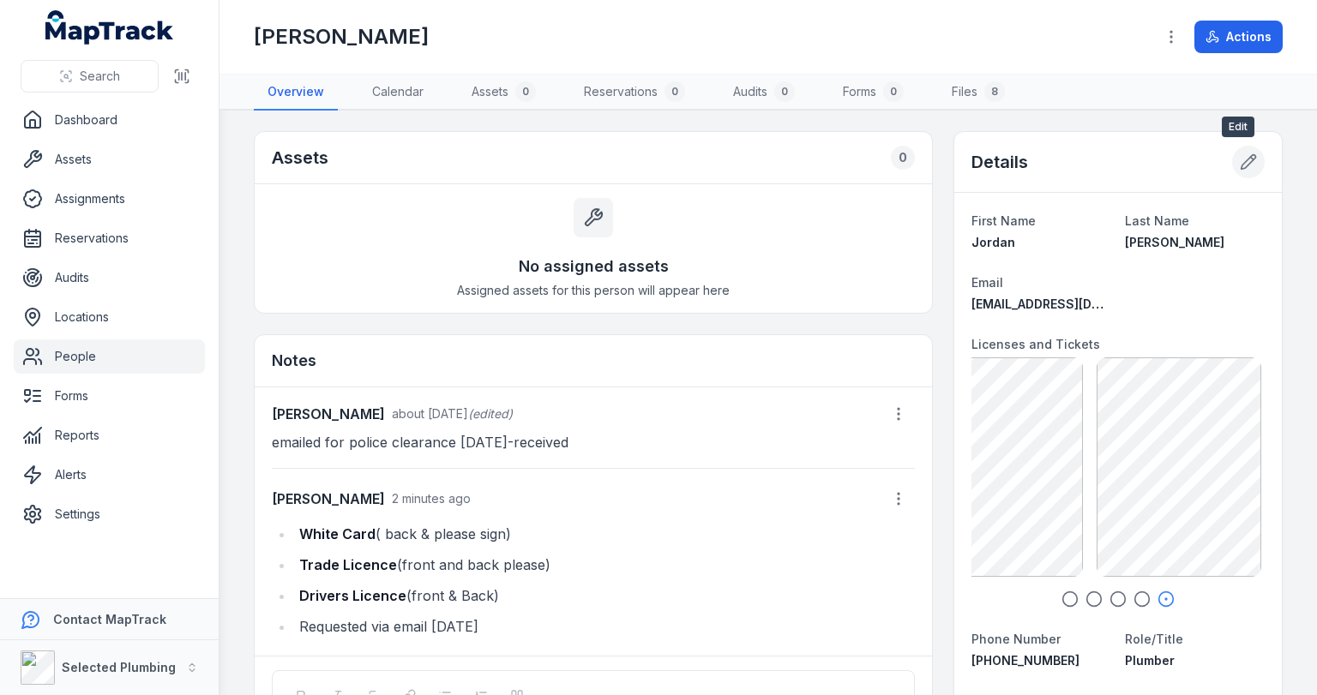
click at [1245, 158] on icon at bounding box center [1249, 162] width 15 height 15
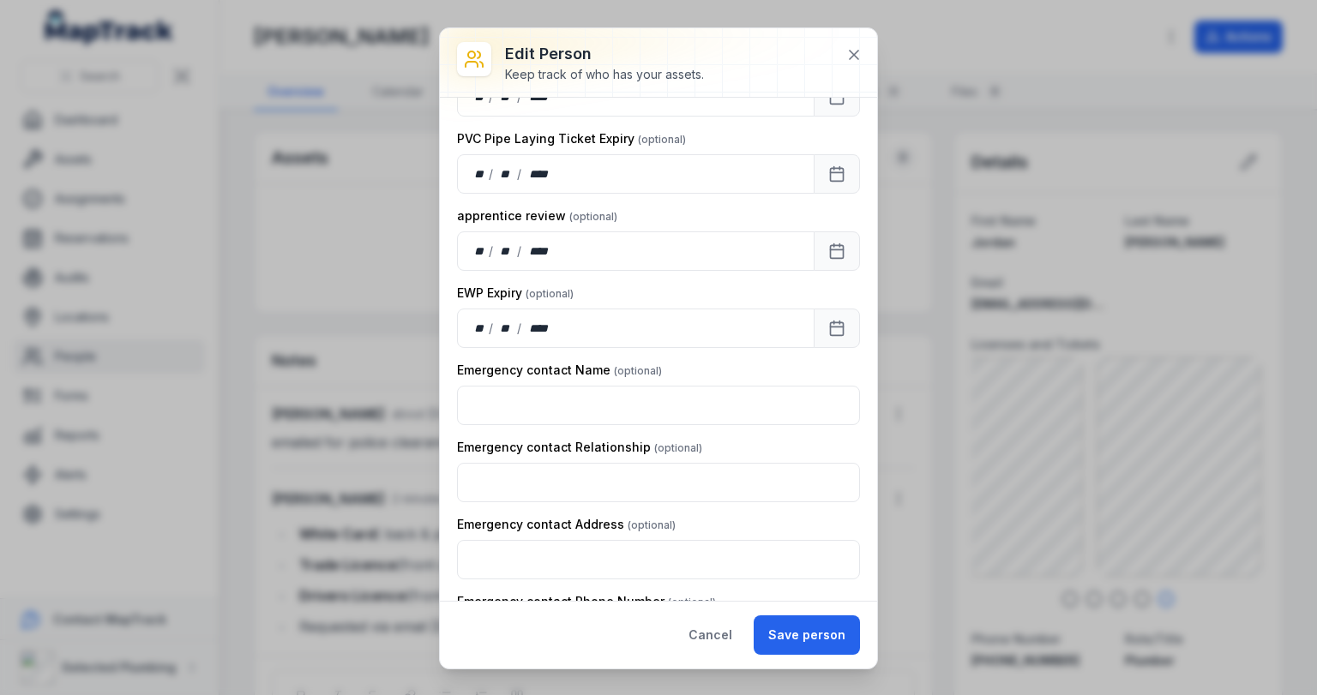
scroll to position [1748, 0]
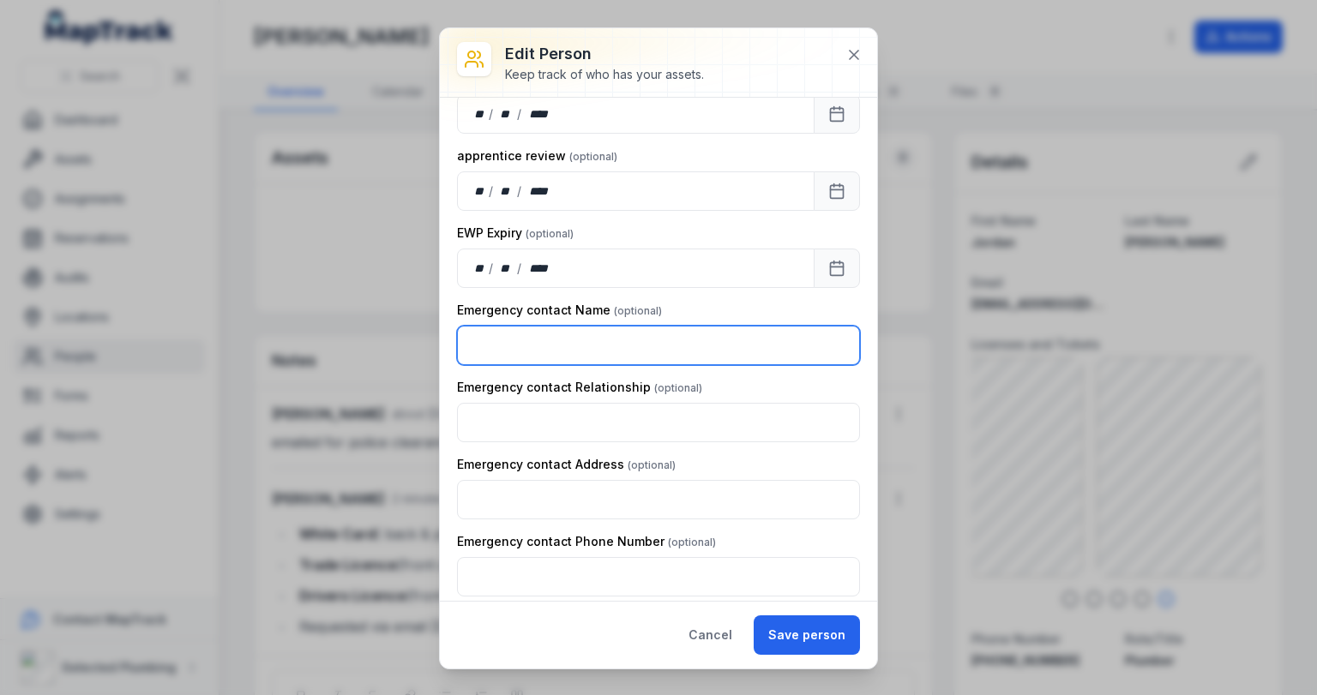
click at [579, 330] on input "text" at bounding box center [658, 345] width 403 height 39
type input "**********"
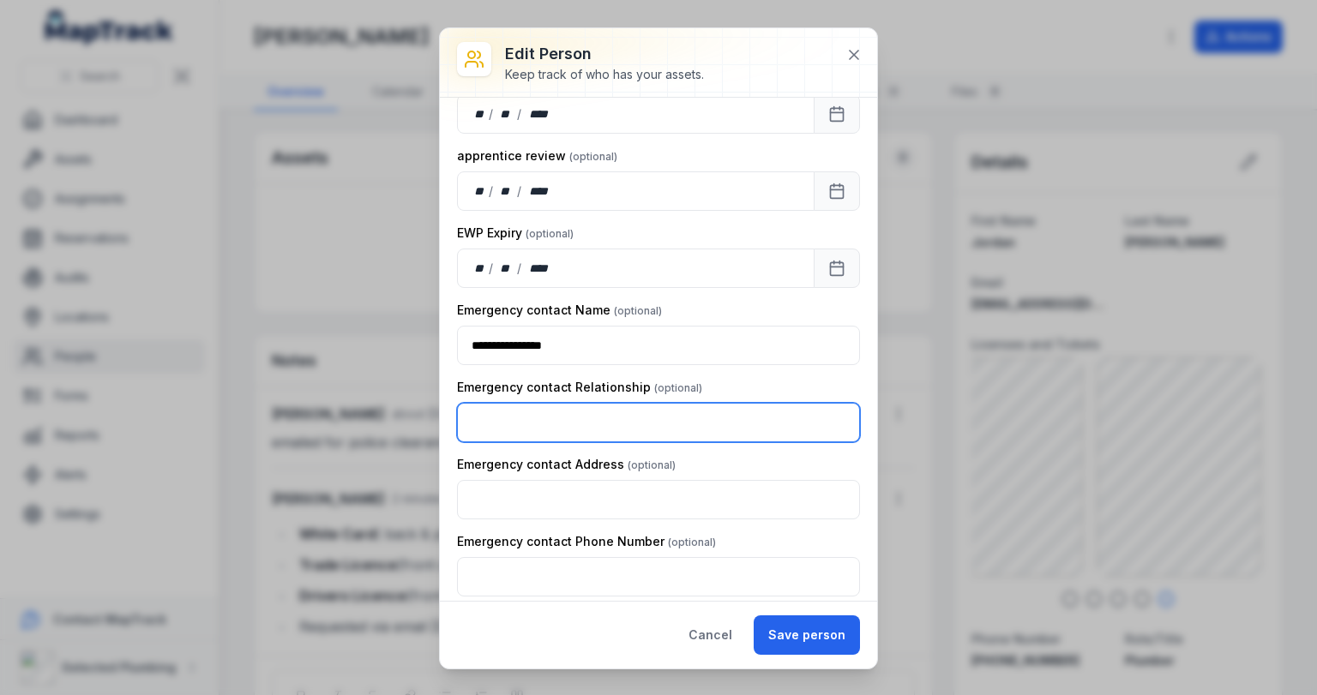
click at [621, 421] on input "text" at bounding box center [658, 422] width 403 height 39
type input "****"
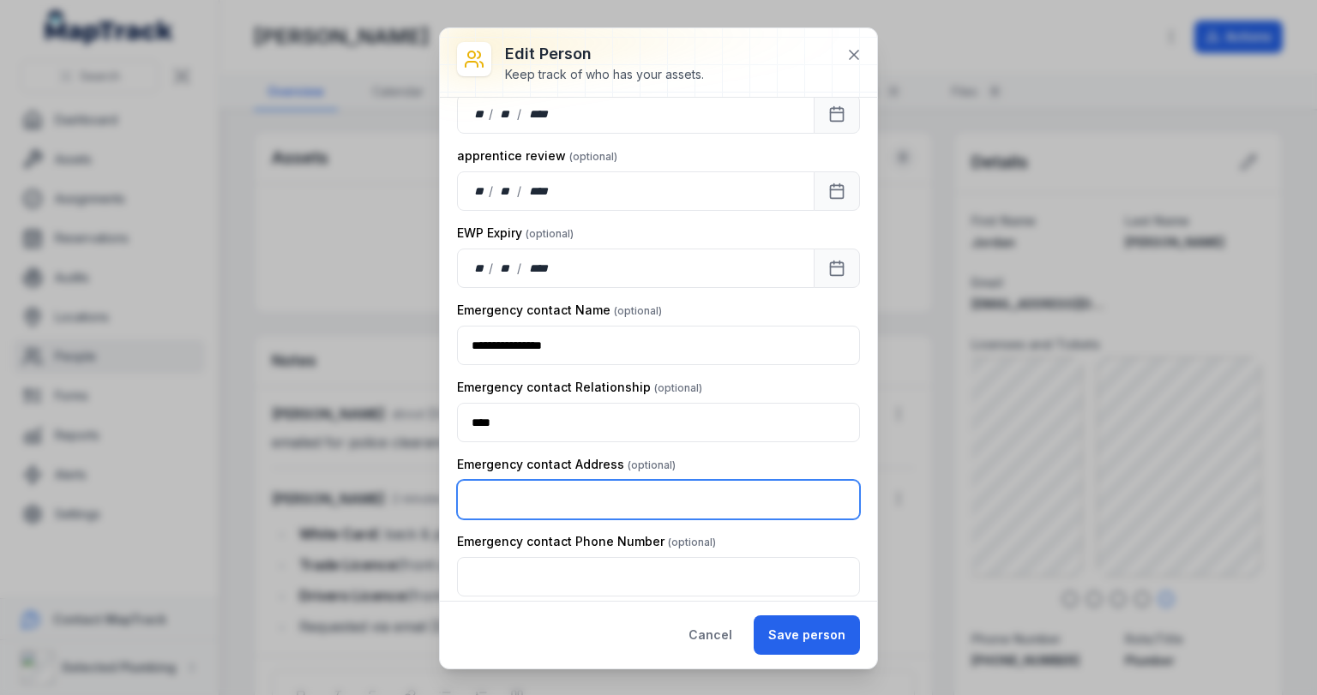
click at [619, 491] on input "text" at bounding box center [658, 499] width 403 height 39
type input "**********"
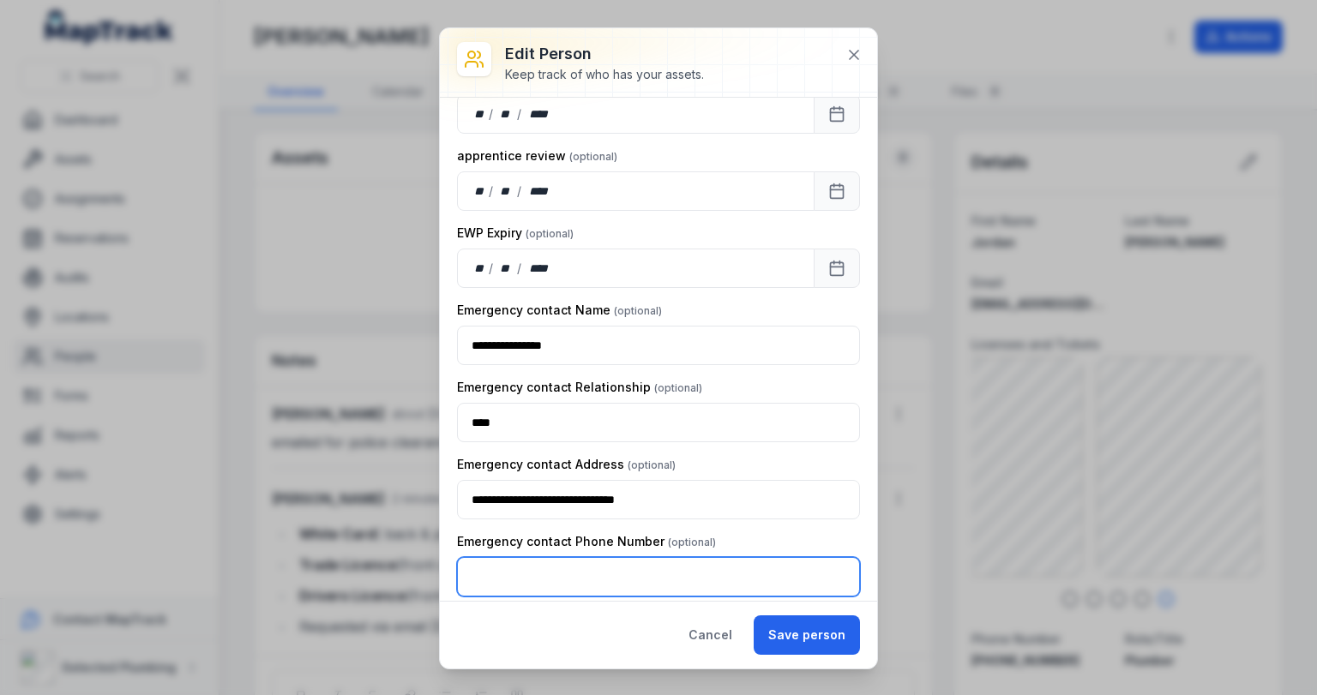
click at [543, 569] on input "text" at bounding box center [658, 576] width 403 height 39
type input "**********"
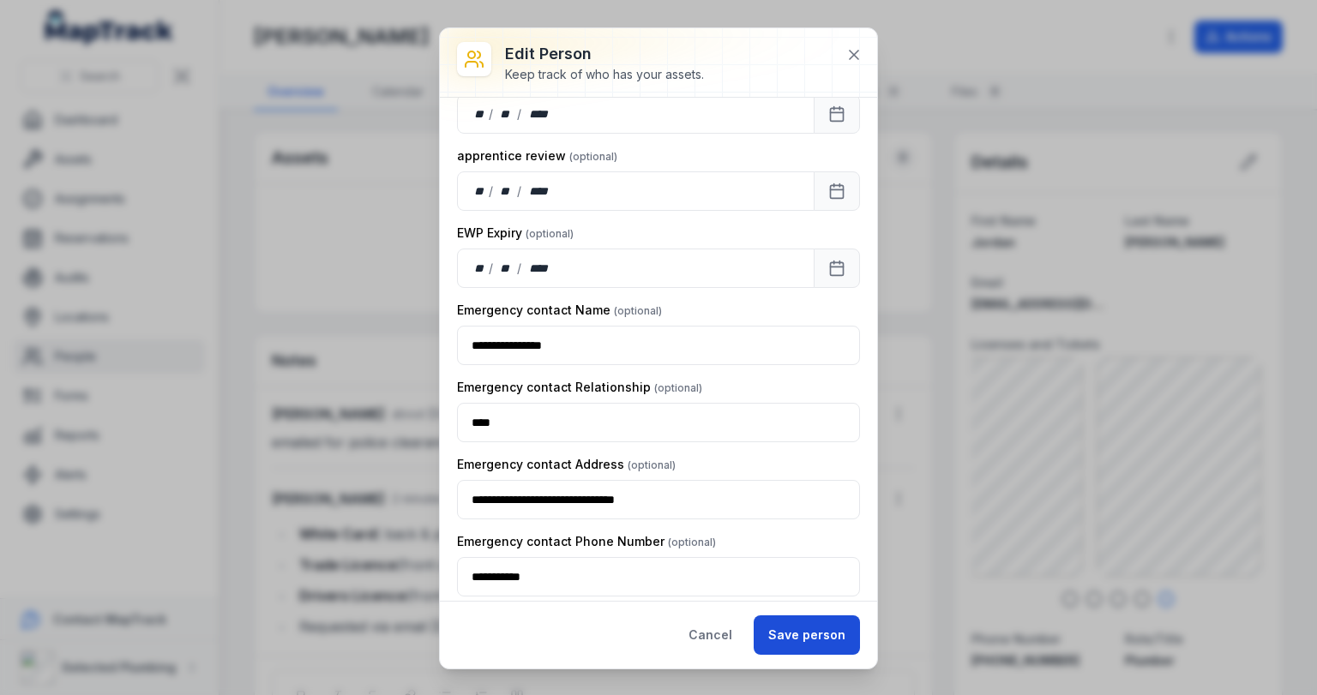
click at [809, 628] on button "Save person" at bounding box center [807, 635] width 106 height 39
